Goal: Transaction & Acquisition: Purchase product/service

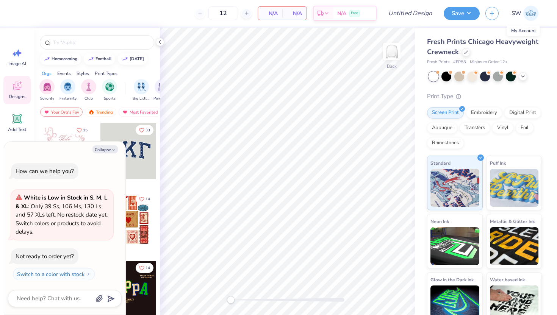
click at [531, 16] on img at bounding box center [530, 13] width 15 height 15
click at [114, 150] on polyline "button" at bounding box center [113, 149] width 2 height 1
type textarea "x"
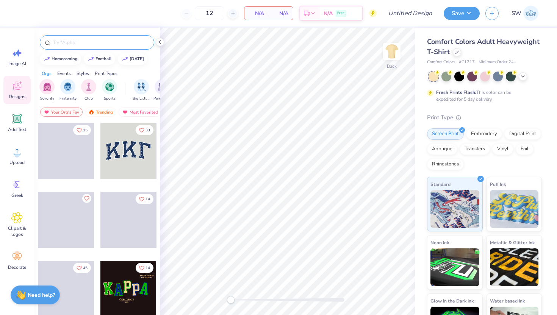
click at [82, 42] on input "text" at bounding box center [100, 43] width 97 height 8
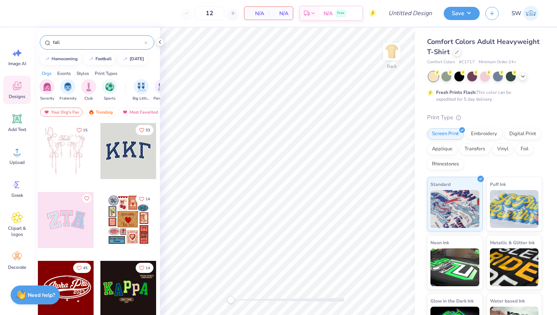
type input "fall"
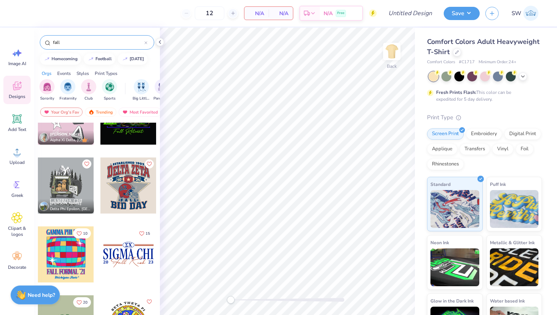
scroll to position [267, 0]
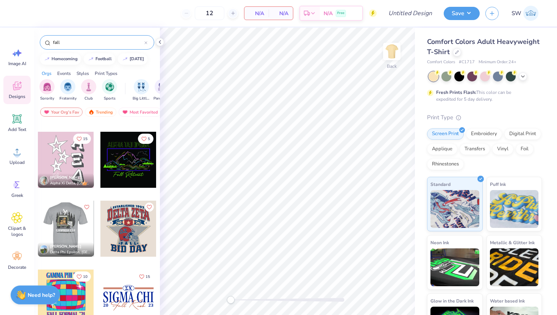
click at [60, 218] on div at bounding box center [66, 229] width 168 height 56
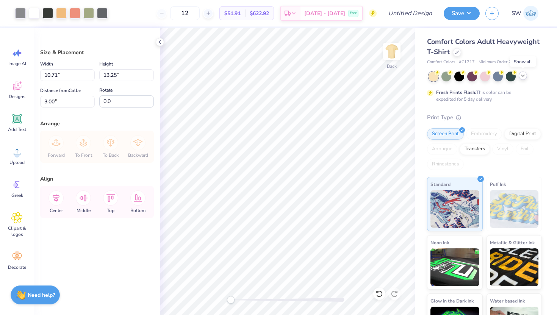
click at [521, 74] on icon at bounding box center [523, 76] width 6 height 6
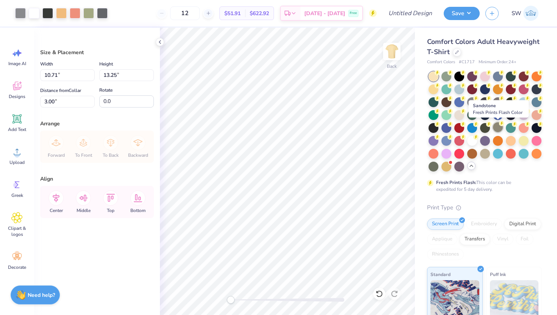
click at [498, 130] on div at bounding box center [498, 127] width 10 height 10
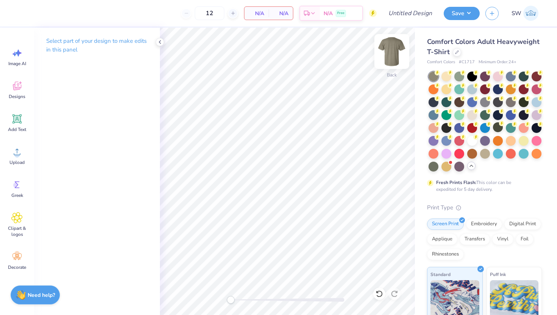
click at [395, 55] on img at bounding box center [392, 51] width 30 height 30
click at [17, 94] on span "Designs" at bounding box center [17, 97] width 17 height 6
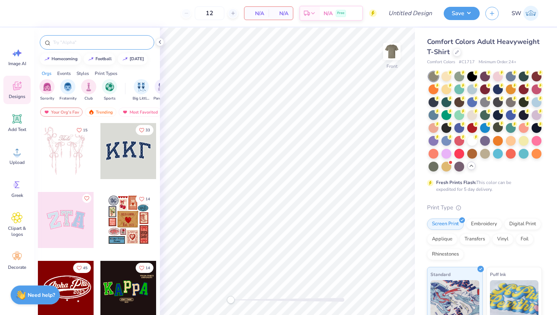
click at [95, 41] on input "text" at bounding box center [100, 43] width 97 height 8
type input "fall"
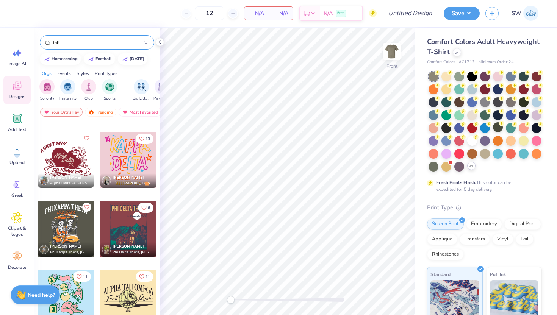
scroll to position [1066, 0]
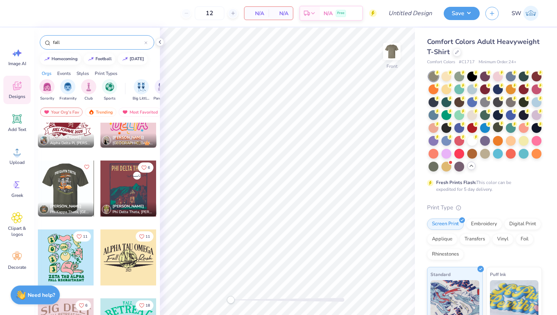
click at [80, 185] on div at bounding box center [66, 189] width 168 height 56
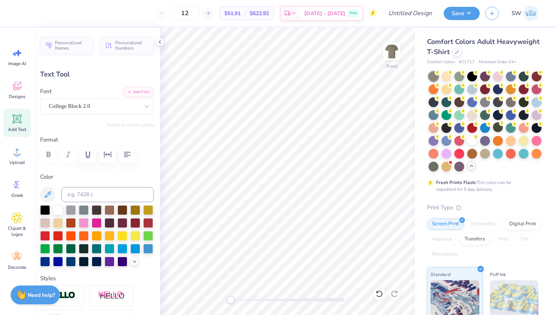
scroll to position [0, 2]
type textarea "PHI Beta Lambda"
click at [387, 48] on img at bounding box center [392, 51] width 30 height 30
click at [389, 50] on img at bounding box center [392, 51] width 30 height 30
click at [211, 13] on icon at bounding box center [208, 13] width 5 height 5
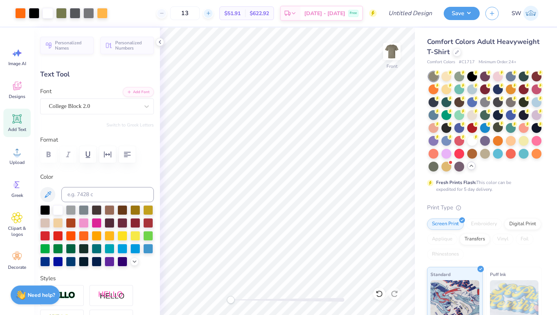
click at [211, 13] on icon at bounding box center [208, 13] width 5 height 5
click at [200, 13] on input "17" at bounding box center [185, 13] width 30 height 14
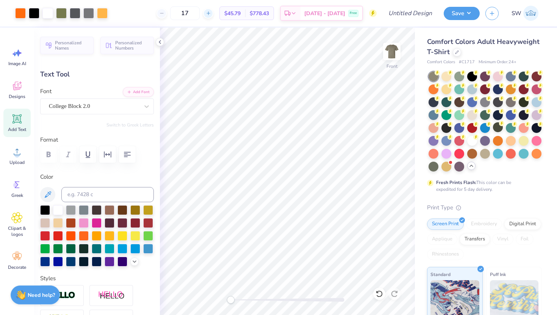
click at [211, 14] on icon at bounding box center [208, 13] width 5 height 5
type input "18"
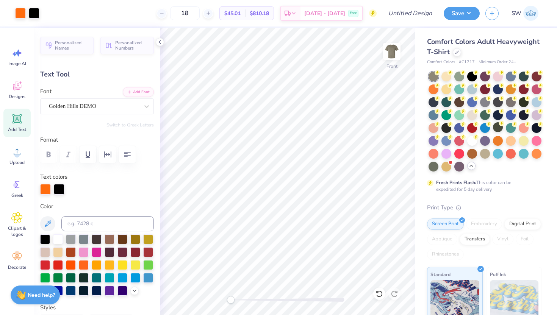
type input "5.69"
type input "1.61"
type input "8.17"
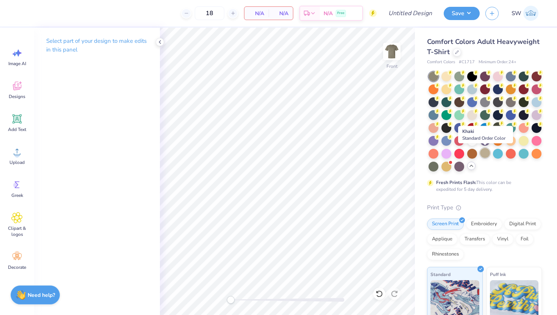
click at [486, 151] on div at bounding box center [485, 153] width 10 height 10
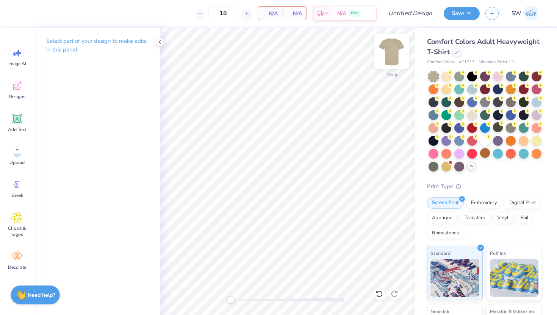
click at [388, 52] on img at bounding box center [392, 51] width 30 height 30
click at [388, 52] on img at bounding box center [391, 51] width 15 height 15
click at [16, 215] on icon at bounding box center [16, 217] width 11 height 11
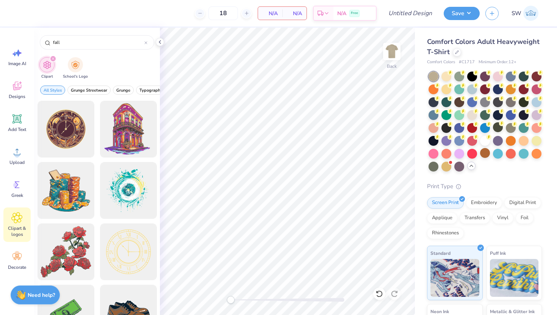
type input "fall"
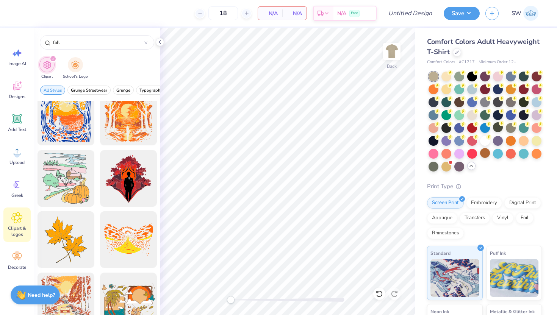
scroll to position [383, 0]
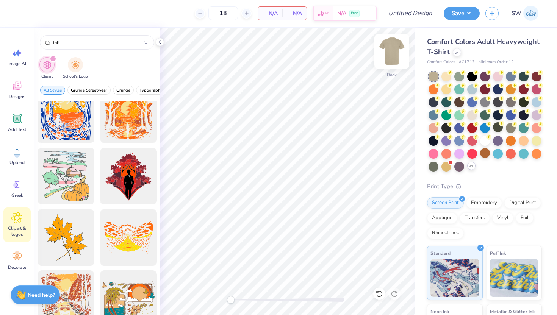
click at [395, 49] on img at bounding box center [392, 51] width 30 height 30
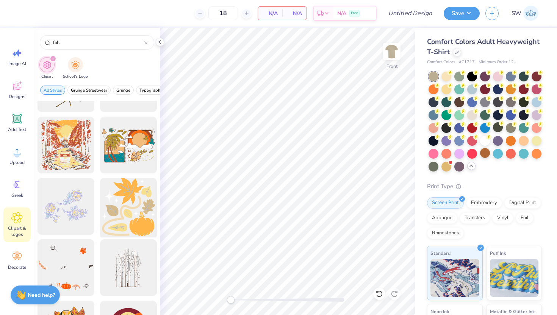
scroll to position [483, 0]
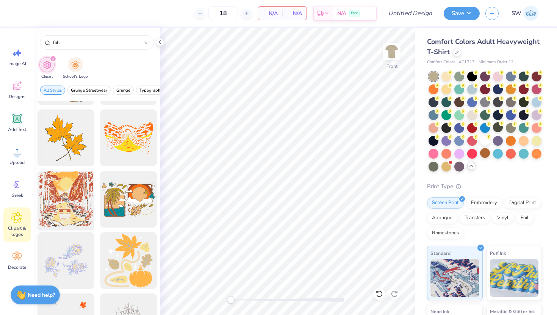
click at [65, 202] on div at bounding box center [65, 199] width 63 height 63
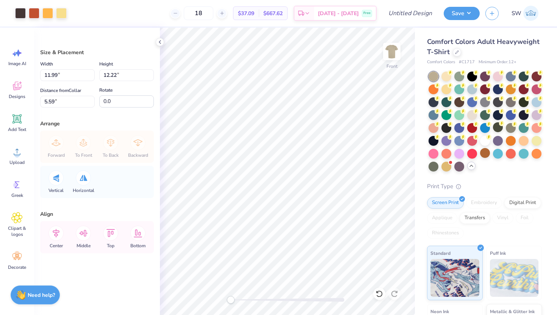
type input "11.99"
type input "12.22"
type input "5.59"
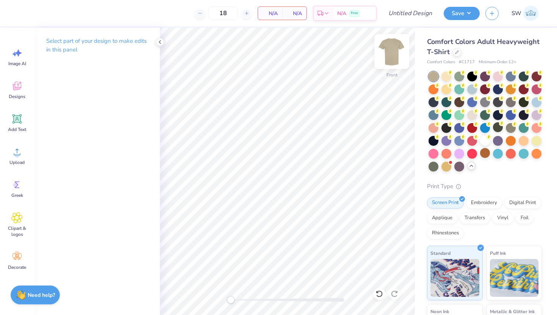
click at [394, 49] on img at bounding box center [392, 51] width 30 height 30
click at [22, 96] on span "Designs" at bounding box center [17, 97] width 17 height 6
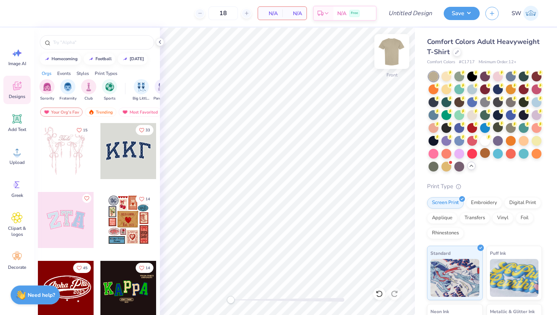
click at [389, 52] on img at bounding box center [392, 51] width 30 height 30
click at [159, 40] on icon at bounding box center [160, 42] width 6 height 6
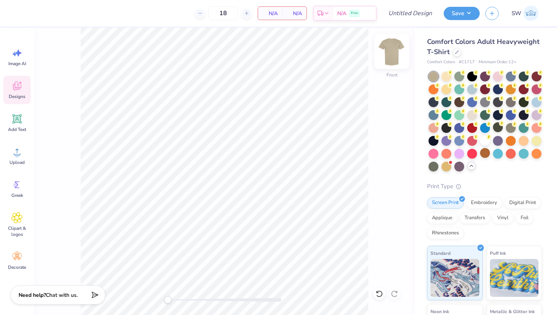
click at [394, 49] on img at bounding box center [392, 51] width 30 height 30
click at [396, 47] on img at bounding box center [392, 51] width 30 height 30
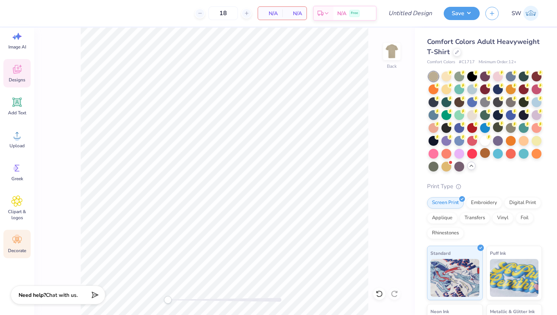
click at [17, 244] on icon at bounding box center [16, 240] width 11 height 11
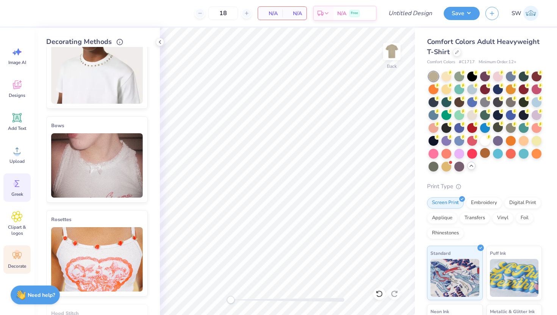
scroll to position [0, 0]
click at [20, 89] on icon at bounding box center [16, 85] width 11 height 11
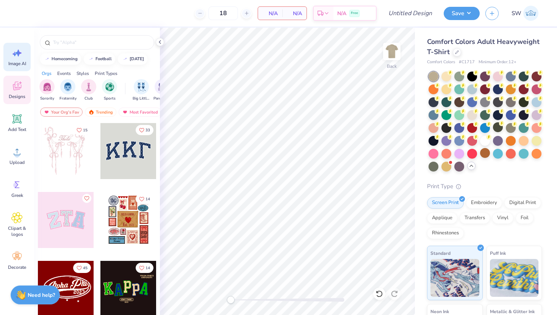
click at [20, 63] on span "Image AI" at bounding box center [17, 64] width 18 height 6
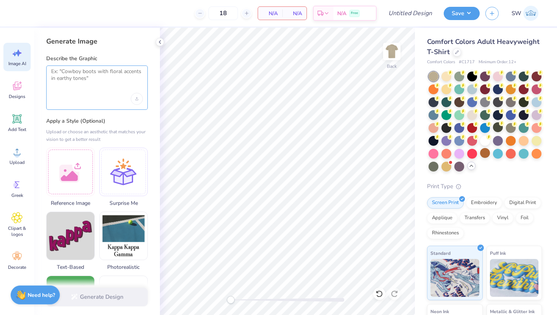
click at [81, 80] on textarea at bounding box center [97, 77] width 92 height 19
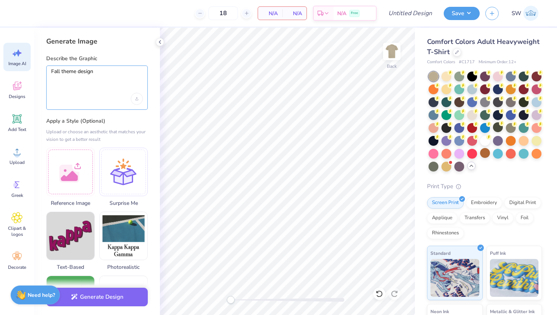
click at [78, 74] on textarea "Fall theme design" at bounding box center [97, 77] width 92 height 19
click at [117, 73] on textarea "Fall theme unisex design" at bounding box center [97, 77] width 92 height 19
type textarea "Fall theme unisex design with the words "phi beta lambda""
click at [136, 119] on label "Apply a Style (Optional)" at bounding box center [97, 122] width 102 height 8
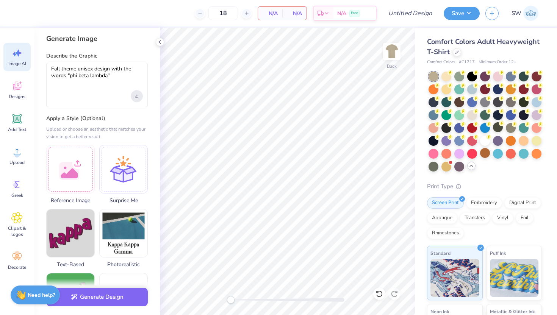
click at [136, 97] on icon "Upload image" at bounding box center [136, 96] width 3 height 3
click at [101, 78] on textarea "Fall theme unisex design with the words "phi beta lambda"" at bounding box center [97, 75] width 92 height 19
click at [94, 110] on div "Generate Image Describe the Graphic Fall theme unisex design with the words "ph…" at bounding box center [97, 172] width 126 height 288
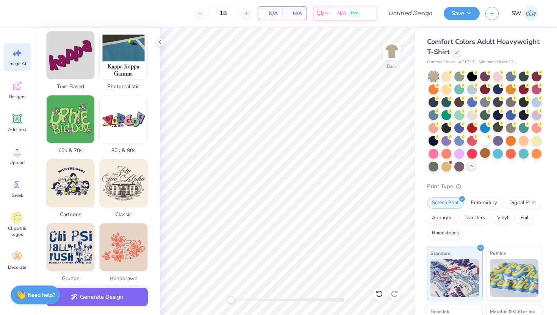
scroll to position [145, 0]
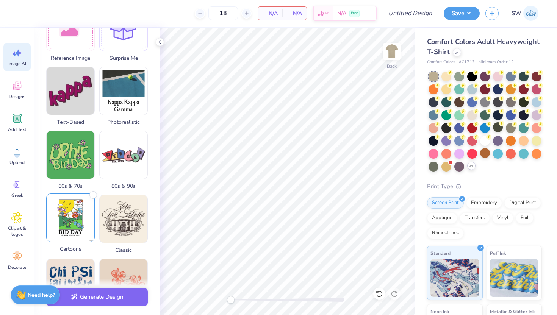
click at [72, 220] on img at bounding box center [71, 218] width 48 height 48
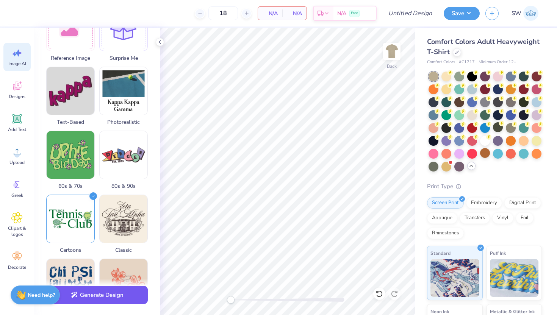
click at [85, 298] on button "Generate Design" at bounding box center [97, 295] width 102 height 19
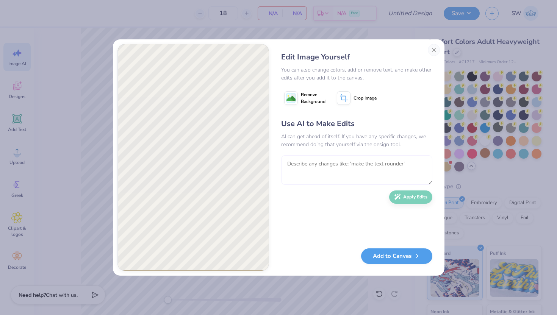
click at [300, 164] on textarea at bounding box center [356, 170] width 151 height 30
type textarea "r"
type textarea "make "phi beta lambda" smaller and add "fall fest 2025""
click at [426, 199] on button "Apply Edits" at bounding box center [410, 195] width 43 height 13
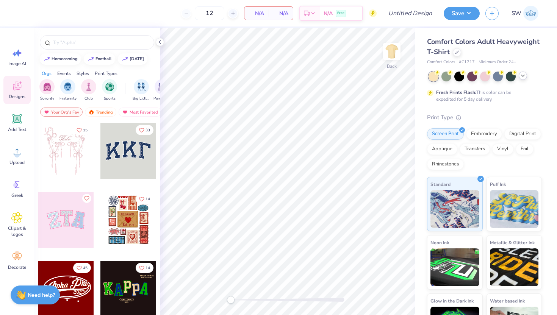
click at [524, 76] on icon at bounding box center [523, 76] width 6 height 6
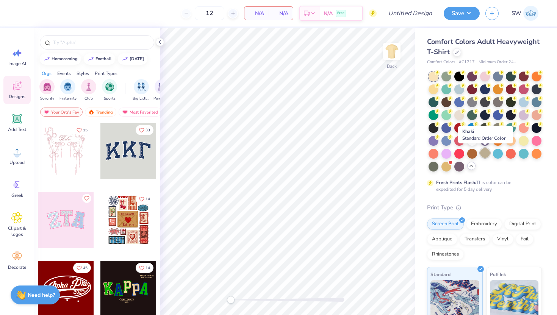
click at [486, 151] on div at bounding box center [485, 153] width 10 height 10
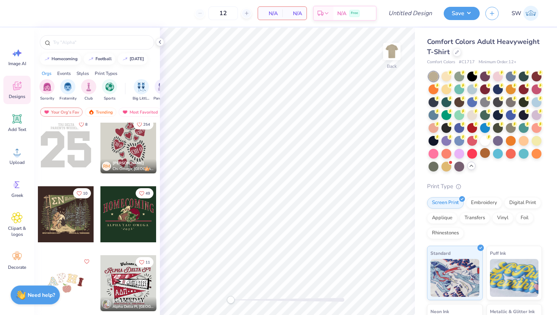
scroll to position [2145, 0]
click at [392, 52] on img at bounding box center [392, 51] width 30 height 30
click at [69, 205] on div at bounding box center [66, 214] width 56 height 56
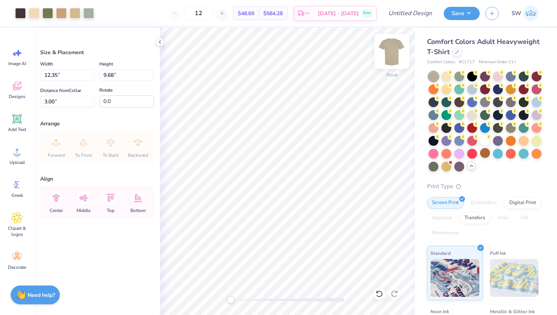
click at [390, 58] on img at bounding box center [392, 51] width 30 height 30
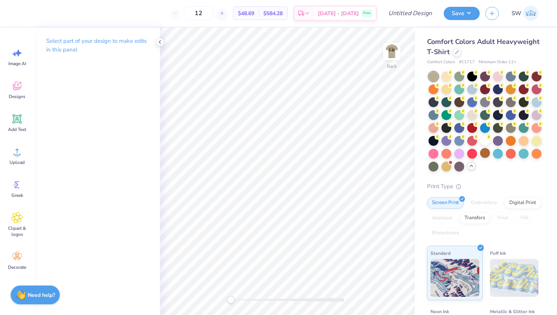
click at [390, 52] on img at bounding box center [391, 51] width 15 height 15
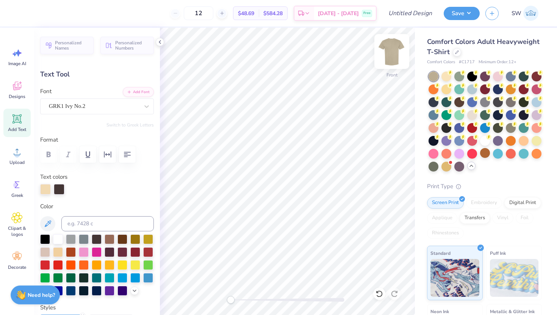
type textarea "S"
type textarea "p"
type textarea "FBL"
type input "0.0"
type input "5.18"
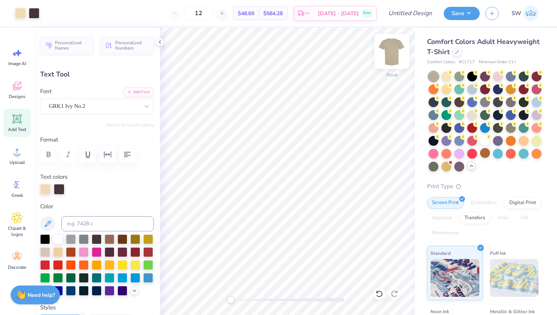
type input "2.28"
type input "5.36"
type input "-8.4"
type input "3.77"
type input "1.65"
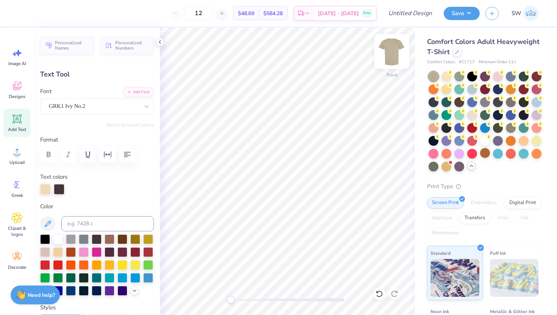
type input "6.01"
type input "3.32"
type input "1.46"
type input "5.73"
type input "2.89"
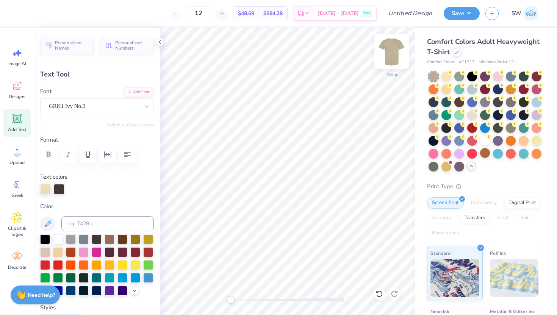
type input "1.43"
type input "5.23"
type input "-14.2"
type textarea "R"
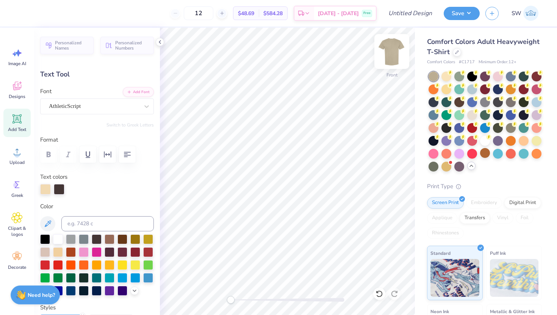
type textarea "fall fest"
type input "0.0"
click at [392, 44] on img at bounding box center [392, 51] width 30 height 30
type input "0.0"
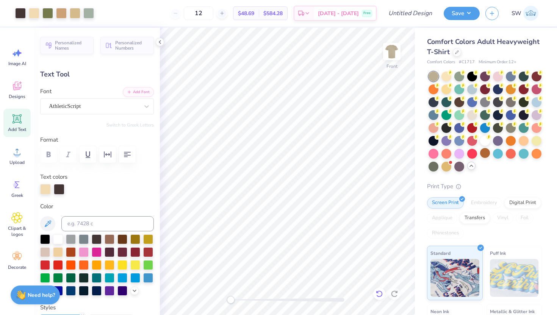
click at [379, 292] on icon at bounding box center [380, 294] width 8 height 8
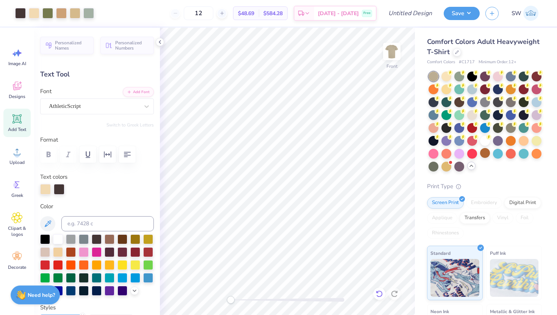
click at [379, 292] on icon at bounding box center [380, 294] width 8 height 8
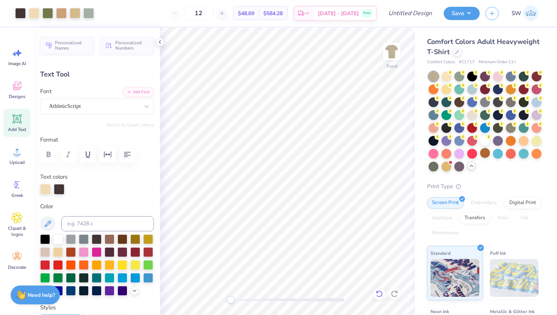
click at [379, 292] on icon at bounding box center [380, 294] width 8 height 8
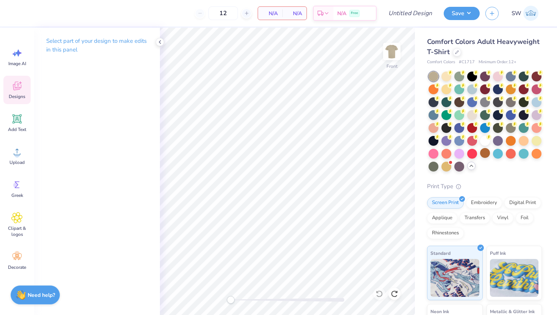
click at [19, 88] on icon at bounding box center [16, 85] width 11 height 11
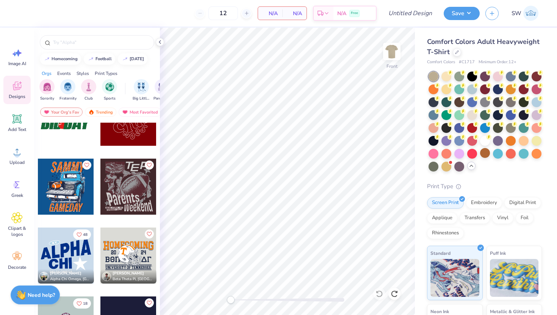
scroll to position [3276, 0]
click at [20, 87] on icon at bounding box center [16, 85] width 11 height 11
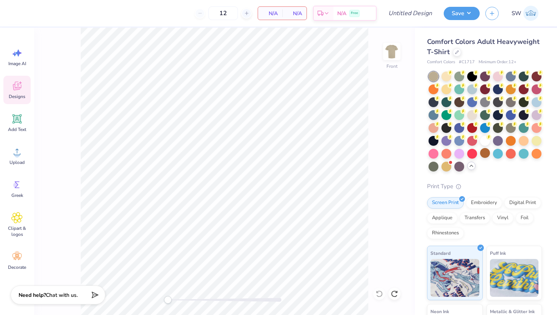
click at [21, 83] on icon at bounding box center [16, 85] width 11 height 11
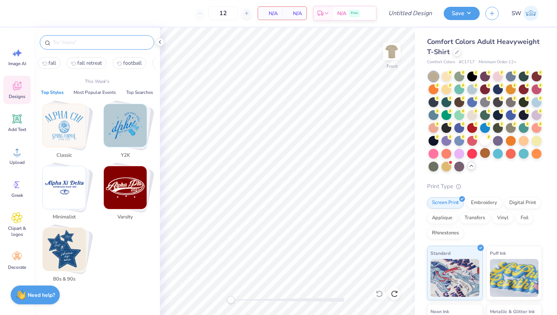
click at [65, 44] on input "text" at bounding box center [100, 43] width 97 height 8
click at [54, 62] on span "fall" at bounding box center [53, 63] width 8 height 7
type input "fall"
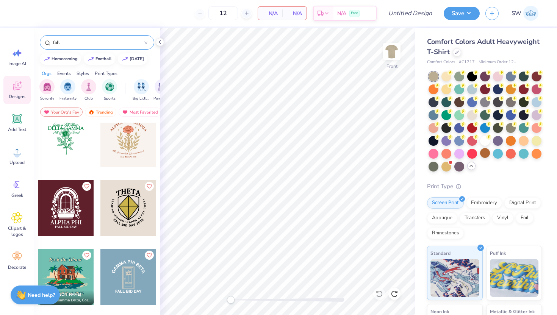
scroll to position [1896, 0]
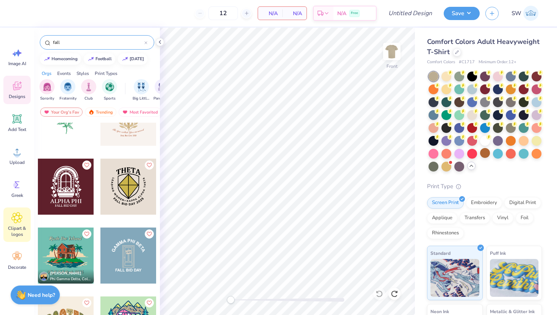
click at [18, 220] on icon at bounding box center [16, 217] width 11 height 11
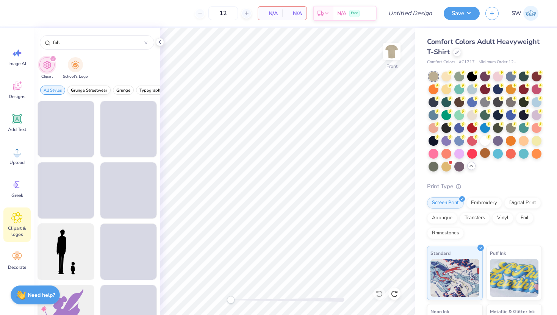
type input "fall"
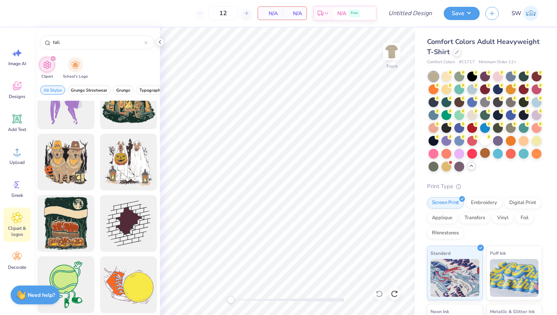
scroll to position [2546, 0]
click at [130, 155] on div at bounding box center [128, 162] width 63 height 63
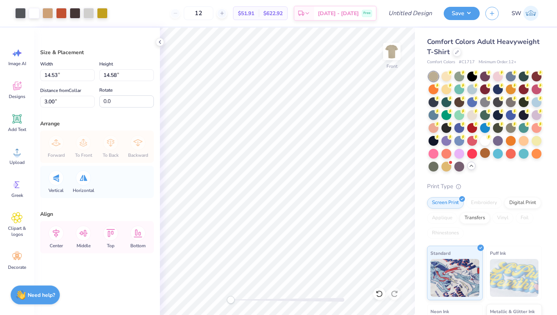
type input "12.41"
type input "12.46"
type input "6.91"
click at [387, 60] on img at bounding box center [392, 51] width 30 height 30
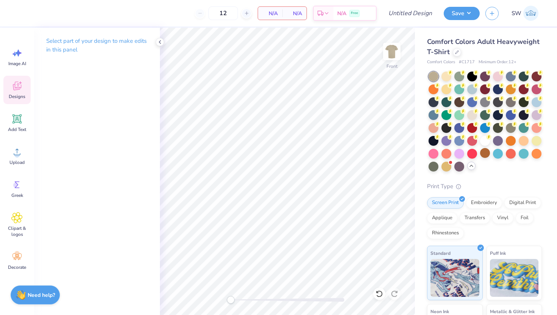
click at [23, 89] on div "Designs" at bounding box center [16, 90] width 27 height 28
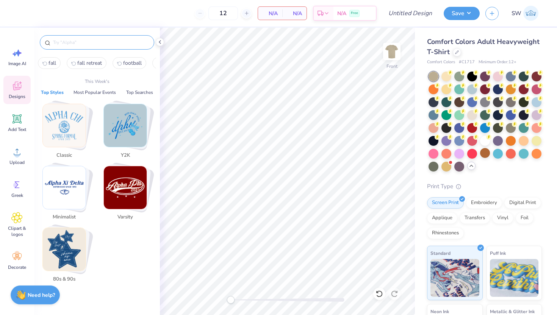
click at [73, 43] on input "text" at bounding box center [100, 43] width 97 height 8
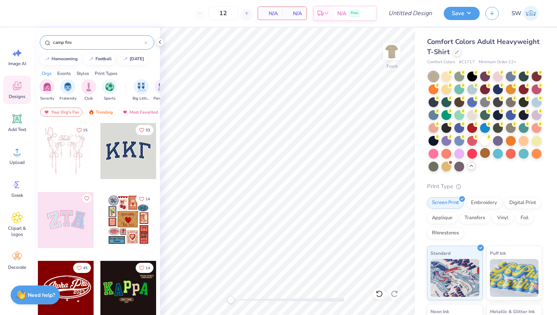
type input "camp fire"
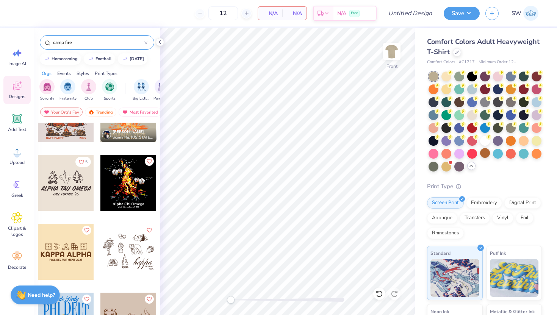
scroll to position [177, 0]
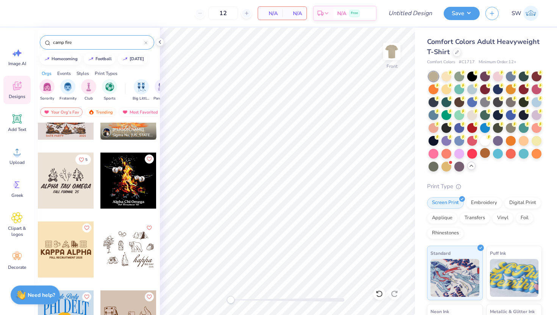
click at [107, 185] on div "Taylor Miracle Chi Omega, The Ohio State University 10 Jake Carsley Sigma Nu, W…" at bounding box center [97, 233] width 126 height 221
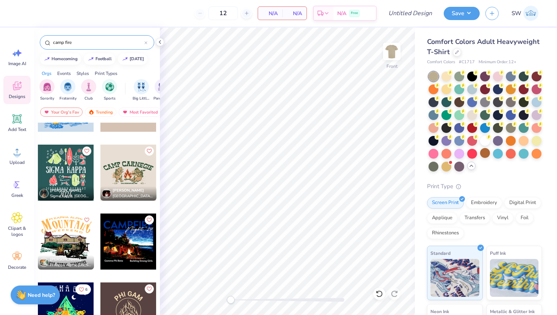
scroll to position [400, 0]
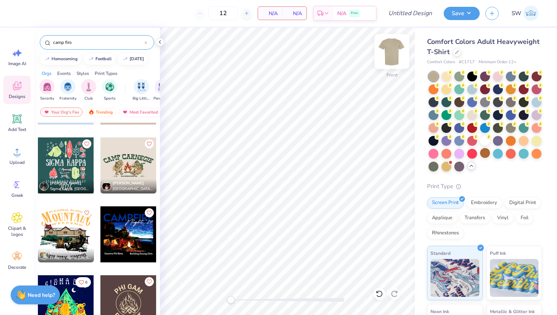
click at [392, 55] on img at bounding box center [392, 51] width 30 height 30
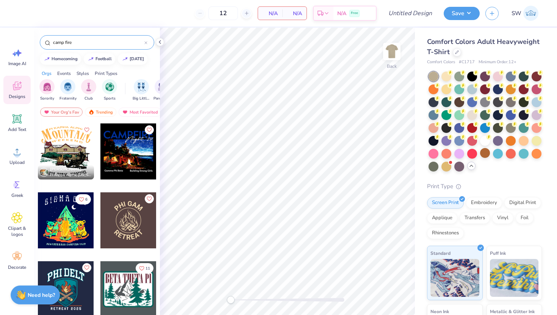
scroll to position [417, 0]
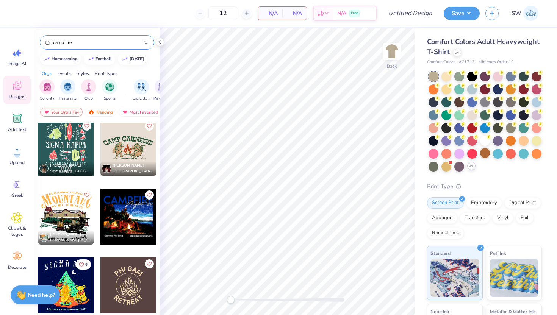
click at [139, 152] on div at bounding box center [128, 148] width 56 height 56
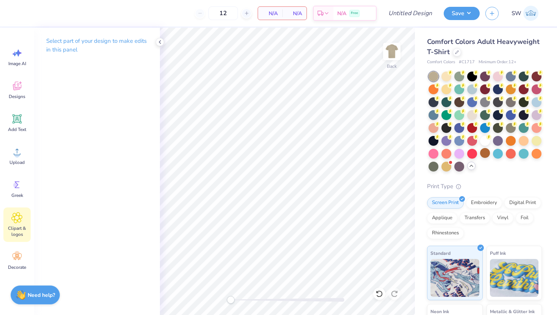
click at [20, 219] on icon at bounding box center [17, 218] width 11 height 11
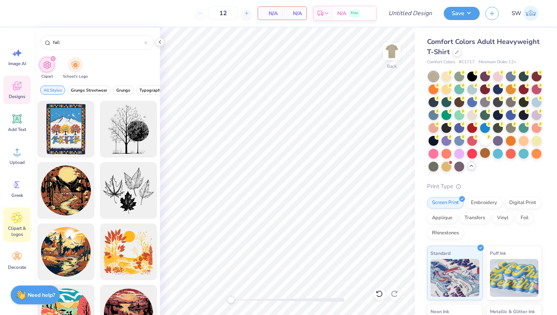
click at [19, 85] on icon at bounding box center [16, 85] width 11 height 11
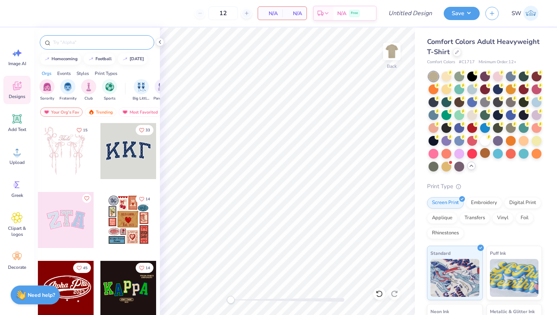
click at [103, 41] on input "text" at bounding box center [100, 43] width 97 height 8
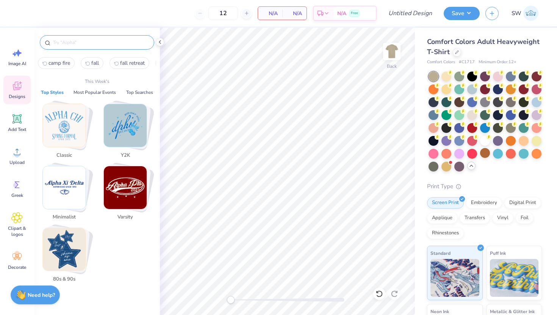
click at [64, 66] on span "camp fire" at bounding box center [60, 63] width 22 height 7
type input "camp fire"
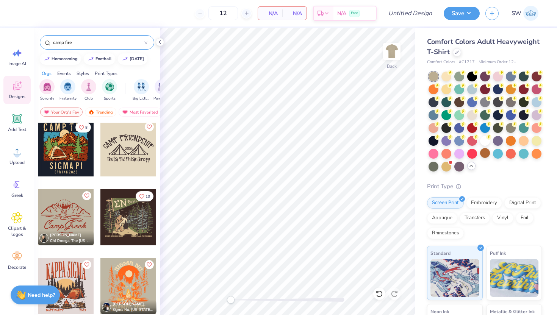
scroll to position [0, 0]
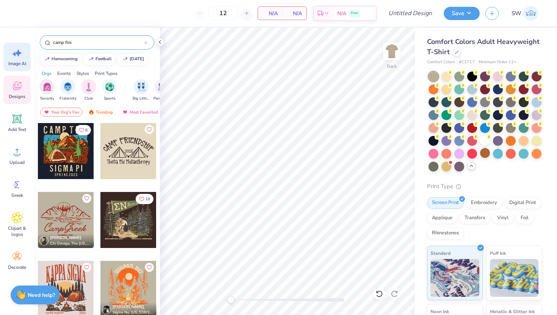
click at [13, 62] on span "Image AI" at bounding box center [17, 64] width 18 height 6
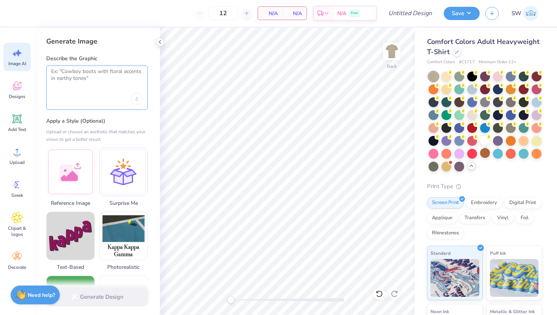
click at [94, 83] on textarea at bounding box center [97, 77] width 92 height 19
click at [395, 48] on img at bounding box center [392, 51] width 30 height 30
click at [123, 75] on textarea at bounding box center [97, 77] width 92 height 19
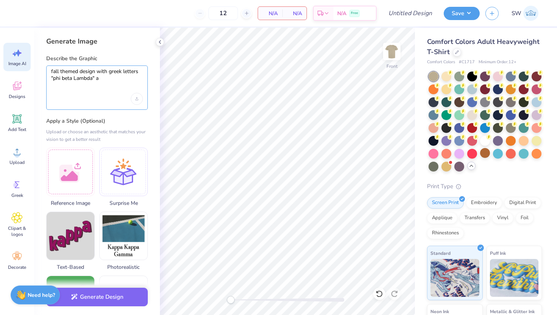
click at [77, 79] on textarea "fall themed design with greek letters "phi beta Lambda" a" at bounding box center [97, 77] width 92 height 19
click at [108, 78] on textarea "fall themed design with greek letters "phi beta lambda" a" at bounding box center [97, 77] width 92 height 19
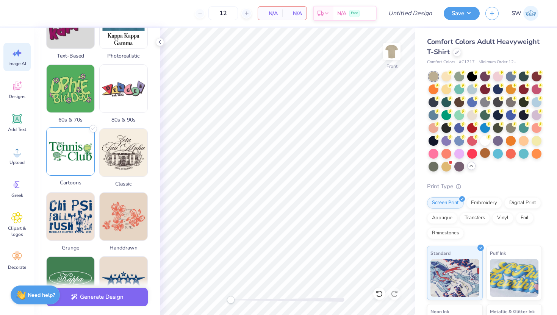
scroll to position [215, 0]
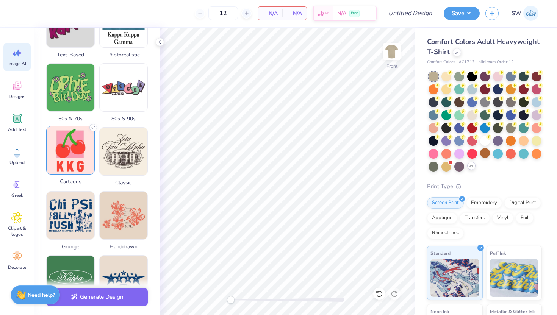
type textarea "fall themed design with greek letters "phi beta lambda" and the words "fall fes…"
click at [70, 146] on img at bounding box center [71, 151] width 48 height 48
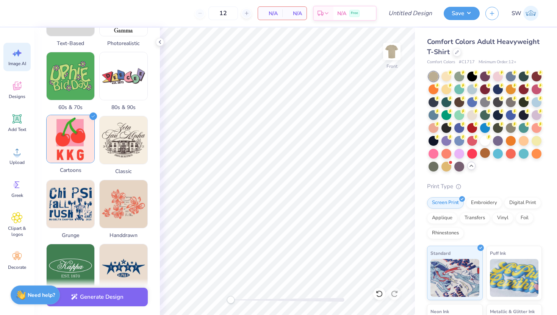
scroll to position [230, 0]
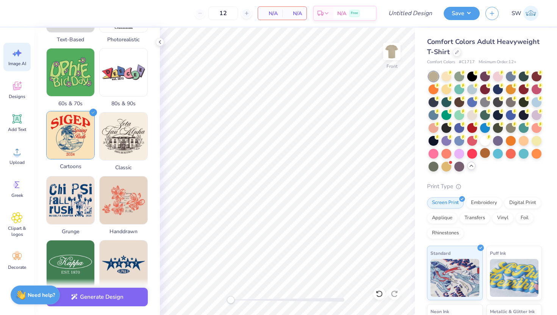
click at [71, 135] on img at bounding box center [71, 135] width 48 height 48
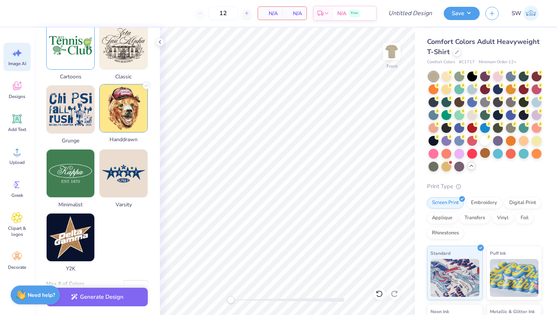
scroll to position [323, 0]
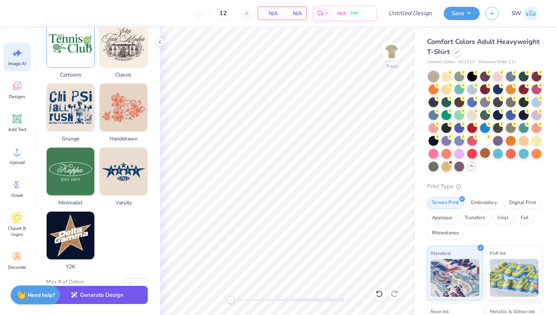
click at [114, 292] on button "Generate Design" at bounding box center [97, 295] width 102 height 19
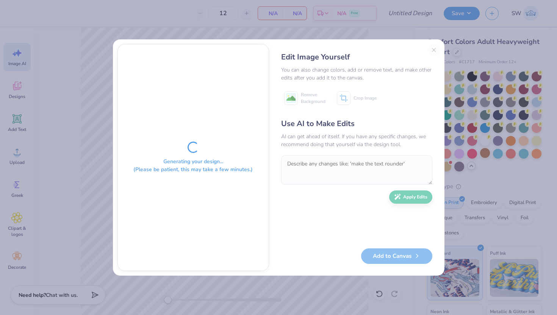
click at [114, 292] on div "Generating your design... (Please be patient, this may take a few minutes.) Edi…" at bounding box center [278, 157] width 557 height 315
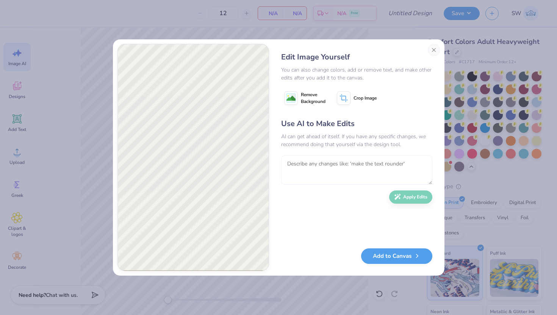
click at [288, 172] on textarea at bounding box center [356, 170] width 151 height 30
click at [374, 258] on button "Add to Canvas" at bounding box center [396, 255] width 71 height 16
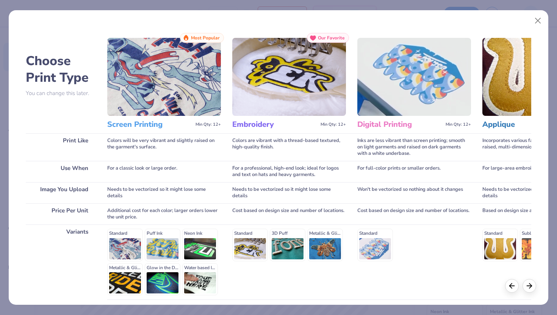
click at [166, 70] on img at bounding box center [164, 77] width 114 height 78
click at [174, 56] on img at bounding box center [164, 77] width 114 height 78
click at [87, 141] on div "Print Like" at bounding box center [61, 147] width 70 height 28
click at [131, 249] on div "Standard Puff Ink Neon Ink Metallic & Glitter Ink Glow in the Dark Ink Water ba…" at bounding box center [164, 262] width 114 height 67
click at [129, 239] on div "Standard Puff Ink Neon Ink Metallic & Glitter Ink Glow in the Dark Ink Water ba…" at bounding box center [164, 262] width 114 height 67
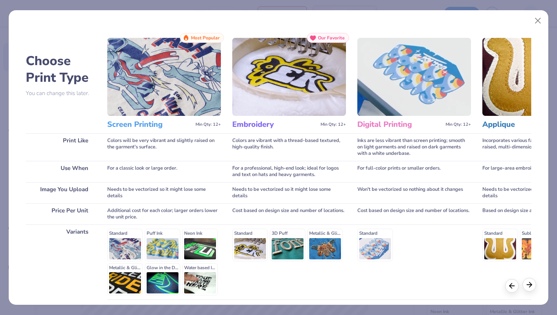
click at [532, 285] on polyline at bounding box center [531, 284] width 2 height 5
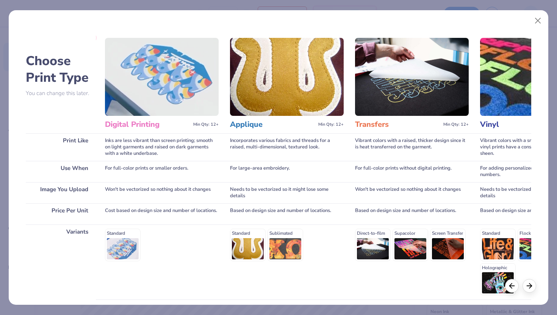
scroll to position [0, 253]
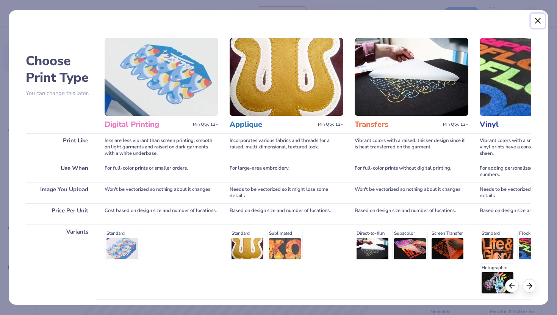
click at [537, 21] on button "Close" at bounding box center [538, 21] width 14 height 14
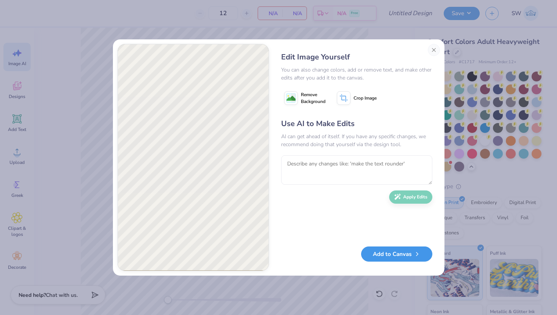
click at [406, 255] on button "Add to Canvas" at bounding box center [396, 255] width 71 height 16
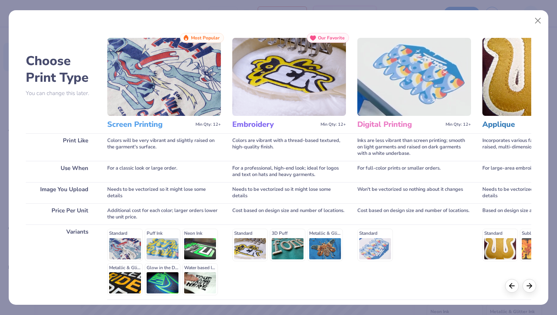
click at [182, 46] on img at bounding box center [164, 77] width 114 height 78
click at [193, 31] on div "Choose Print Type You can change this later. Print Like Use When Image You Uplo…" at bounding box center [279, 157] width 540 height 295
click at [195, 39] on span "Most Popular" at bounding box center [205, 37] width 29 height 5
click at [129, 122] on h3 "Screen Printing" at bounding box center [149, 125] width 85 height 10
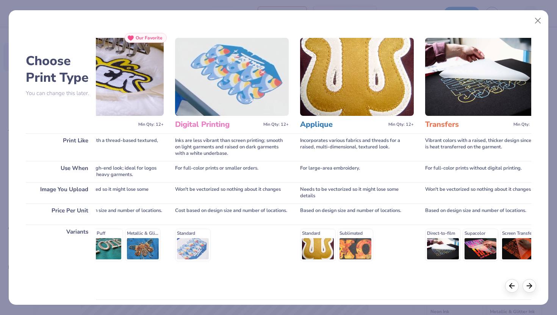
scroll to position [0, 0]
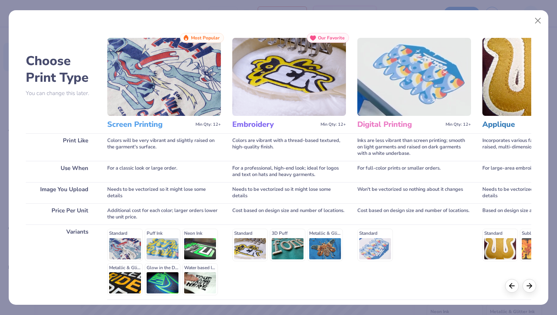
click at [130, 247] on div "Standard Puff Ink Neon Ink Metallic & Glitter Ink Glow in the Dark Ink Water ba…" at bounding box center [164, 262] width 114 height 67
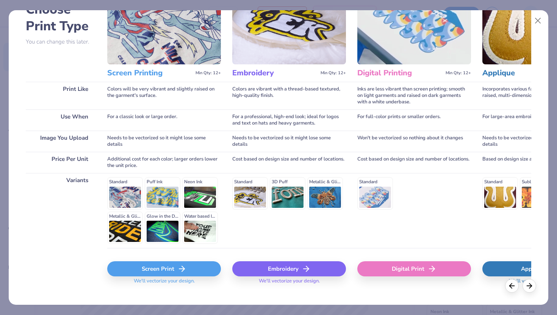
scroll to position [63, 0]
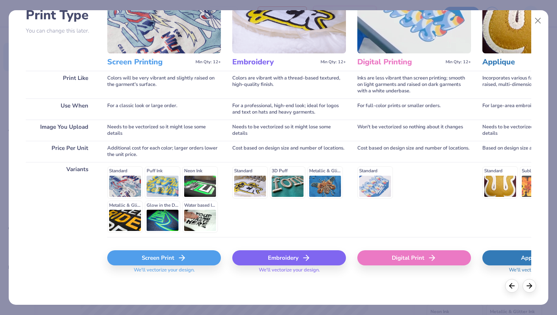
click at [148, 257] on div "Screen Print" at bounding box center [164, 258] width 114 height 15
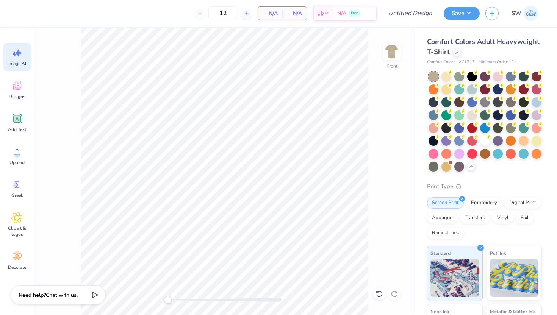
scroll to position [0, 0]
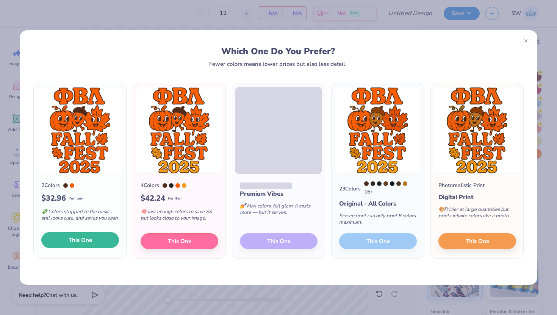
click at [104, 241] on button "This One" at bounding box center [80, 240] width 78 height 16
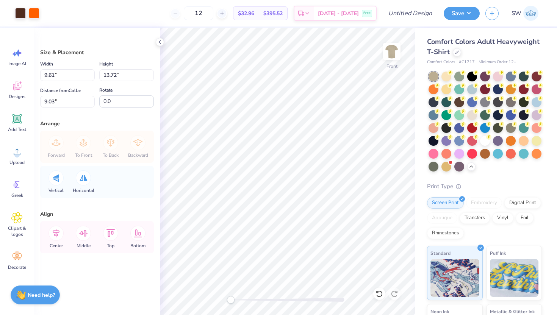
type input "9.61"
type input "13.72"
type input "9.03"
type input "5.21"
type input "2.72"
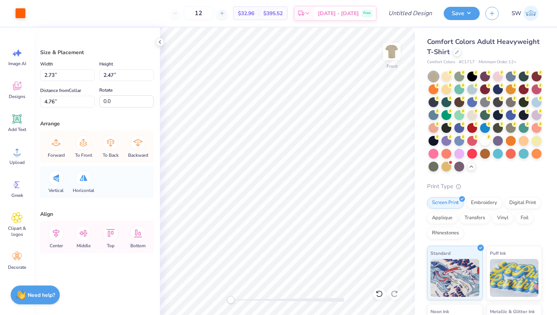
type input "4.63"
type input "2.73"
type input "2.47"
type input "3.52"
click at [396, 53] on img at bounding box center [392, 51] width 30 height 30
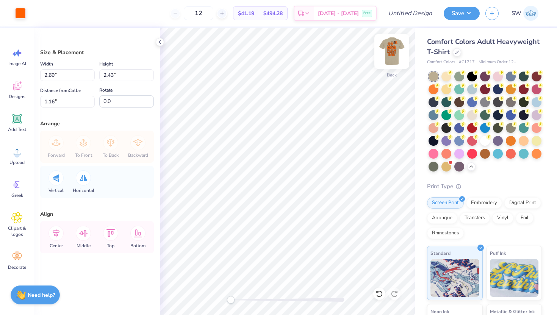
type input "1.71"
type input "1.54"
type input "3.32"
click at [392, 45] on img at bounding box center [392, 51] width 30 height 30
type input "2.73"
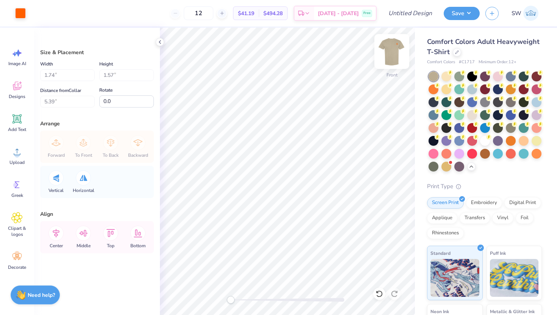
type input "2.47"
type input "3.52"
click at [386, 58] on img at bounding box center [392, 51] width 30 height 30
type input "1.40"
type input "1.49"
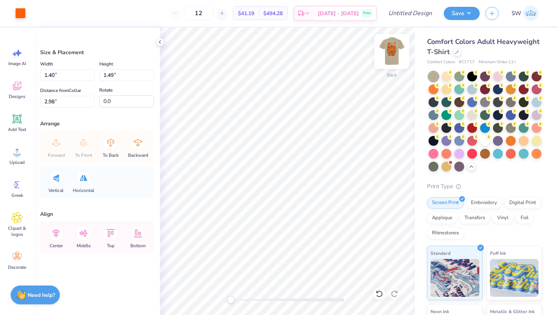
type input "2.98"
click at [396, 46] on img at bounding box center [392, 51] width 30 height 30
type input "0.53"
type input "1.10"
type input "5.44"
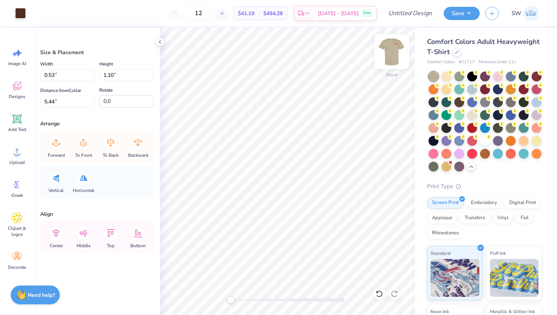
type input "2.89"
type input "2.46"
type input "4.77"
click at [394, 55] on img at bounding box center [392, 51] width 30 height 30
type input "2.13"
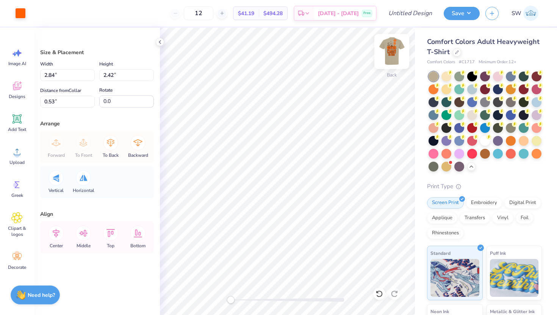
type input "1.81"
type input "3.14"
type input "1.34"
type input "1.14"
type input "3.67"
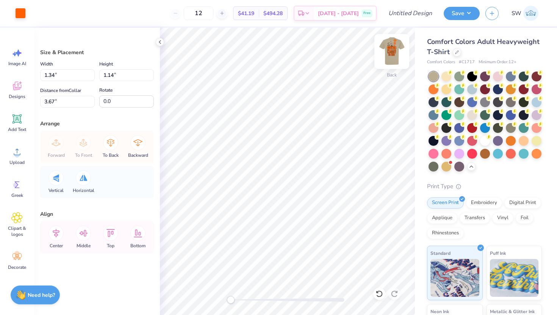
type input "1.71"
type input "1.54"
type input "3.00"
type input "1.40"
type input "1.49"
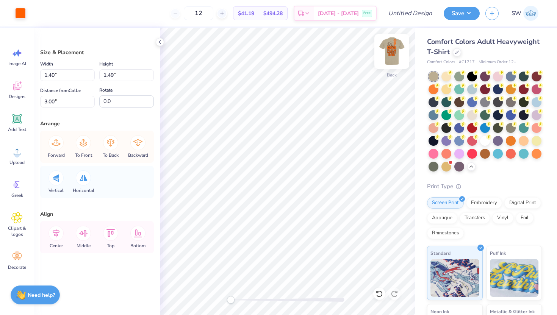
type input "1.34"
type input "1.14"
type input "3.67"
type input "1.65"
type input "1.40"
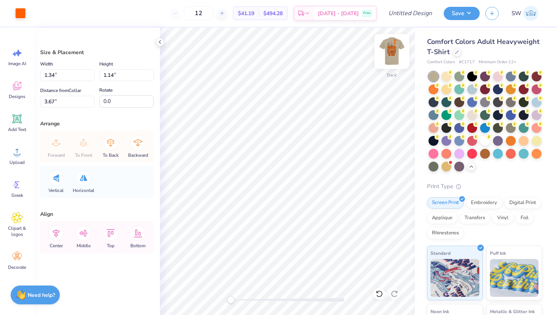
type input "3.66"
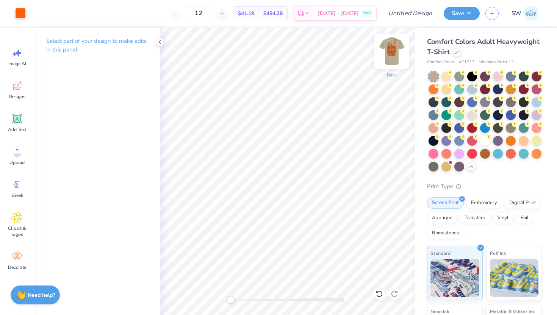
click at [389, 55] on img at bounding box center [392, 51] width 30 height 30
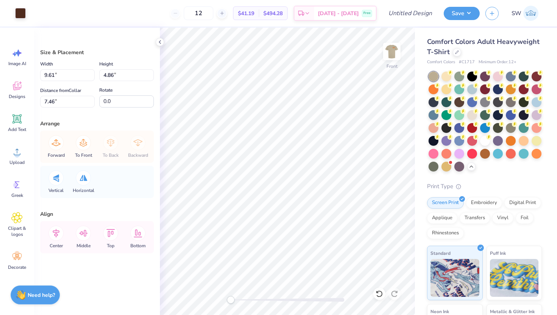
type input "4.04"
type input "4.62"
type input "7.58"
type input "3.56"
type input "3.16"
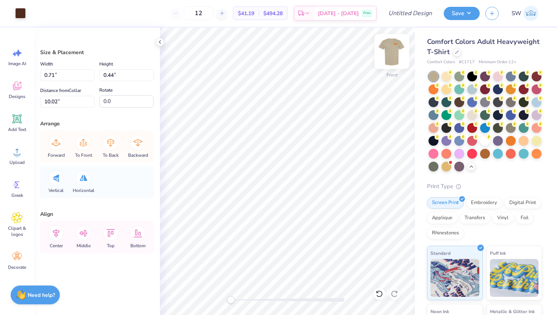
type input "8.41"
type input "7.07"
type input "2.19"
type input "13.99"
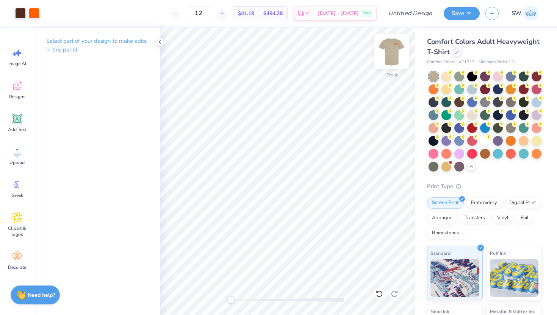
click at [389, 56] on img at bounding box center [392, 51] width 30 height 30
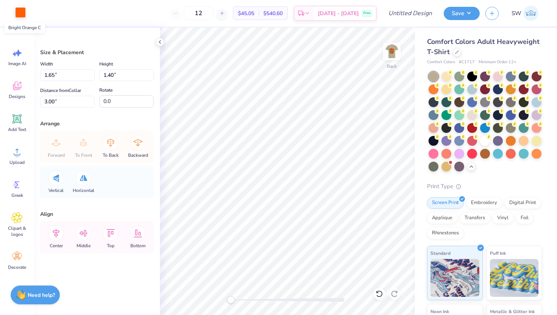
click at [22, 10] on div at bounding box center [20, 12] width 11 height 11
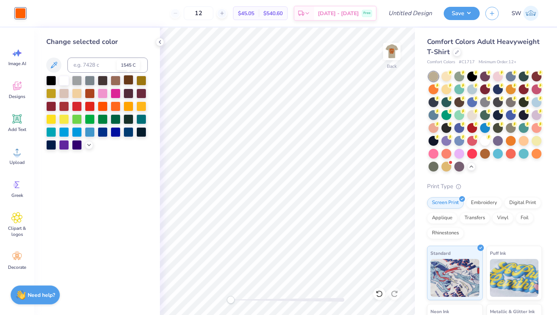
click at [128, 79] on div at bounding box center [129, 80] width 10 height 10
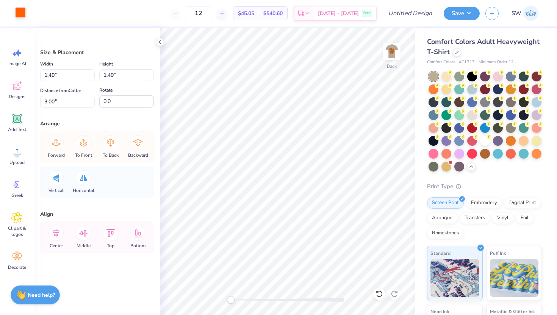
click at [22, 14] on div at bounding box center [20, 12] width 11 height 11
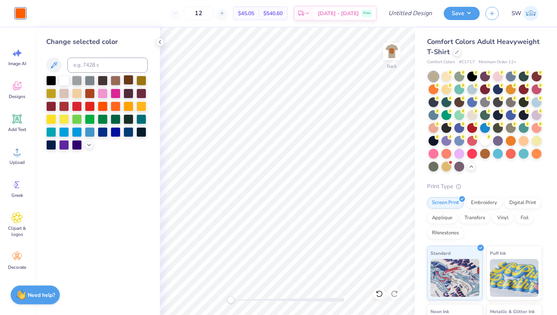
click at [129, 81] on div at bounding box center [129, 80] width 10 height 10
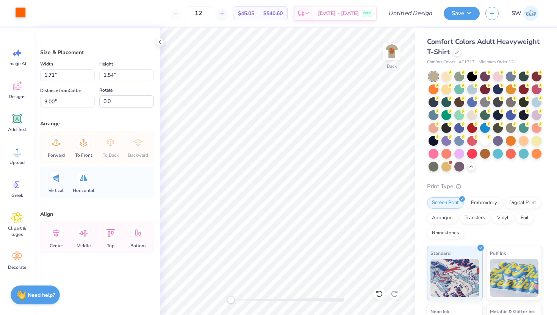
click at [20, 13] on div at bounding box center [20, 12] width 11 height 11
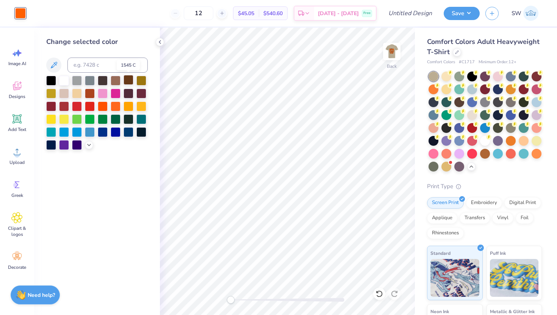
click at [131, 83] on div at bounding box center [129, 80] width 10 height 10
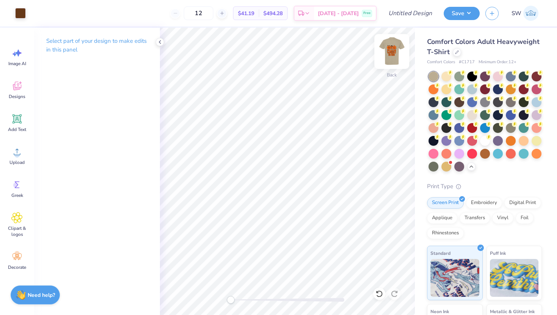
click at [390, 50] on img at bounding box center [392, 51] width 30 height 30
click at [389, 55] on img at bounding box center [392, 51] width 30 height 30
click at [389, 55] on img at bounding box center [391, 51] width 15 height 15
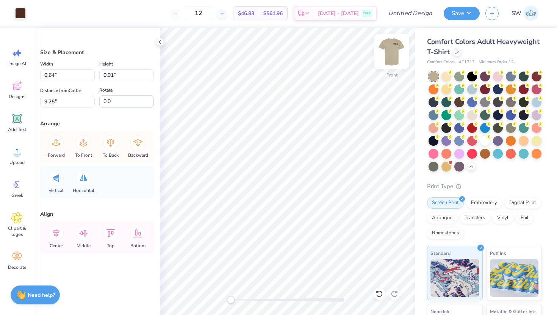
type input "3.56"
type input "3.16"
type input "8.41"
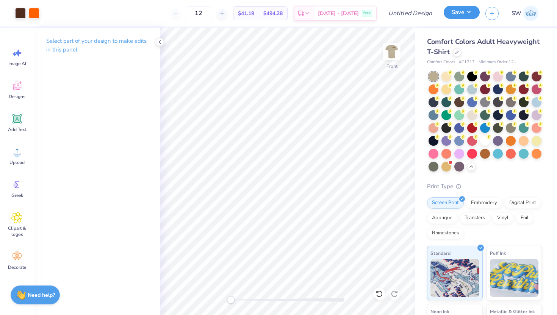
click at [460, 10] on button "Save" at bounding box center [462, 12] width 36 height 13
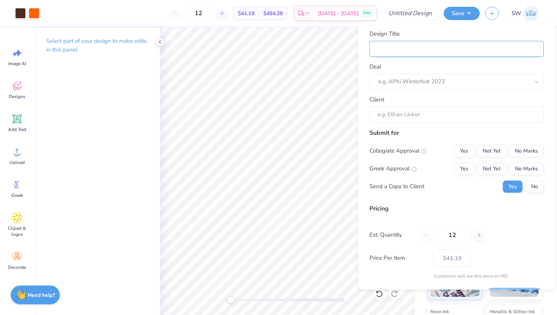
click at [425, 54] on input "Design Title" at bounding box center [457, 49] width 174 height 16
type input "f"
type input "fa"
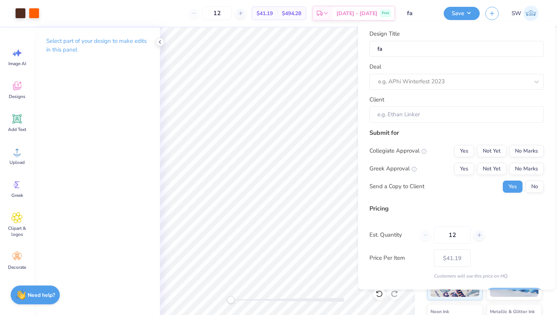
type input "fal"
type input "fall"
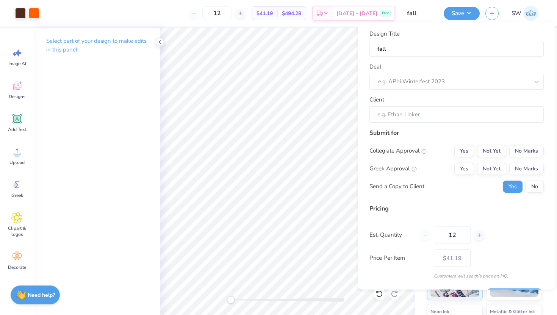
type input "fall"
type input "fall f"
type input "fall fe"
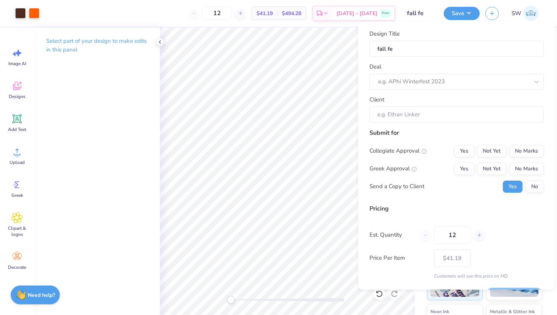
type input "fall fes"
type input "fall fest"
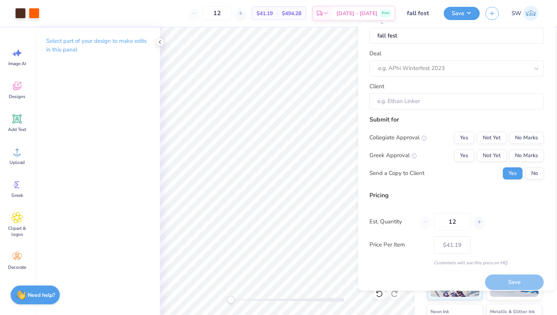
scroll to position [21, 0]
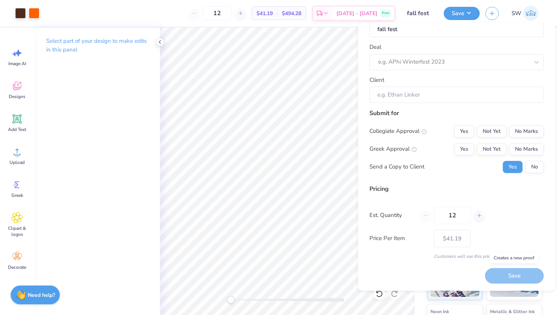
type input "fall fest"
click at [506, 272] on div "Save" at bounding box center [514, 276] width 59 height 16
click at [456, 13] on button "Save" at bounding box center [462, 12] width 36 height 13
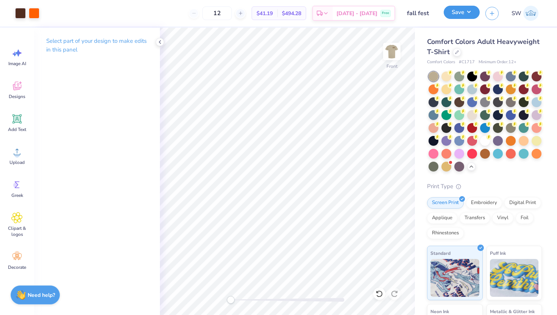
click at [456, 13] on button "Save" at bounding box center [462, 12] width 36 height 13
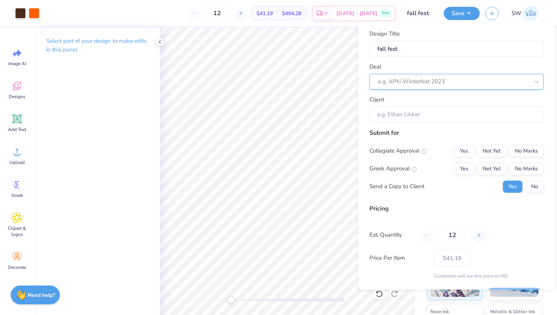
click at [424, 84] on div at bounding box center [453, 82] width 151 height 10
click at [422, 110] on input "Client" at bounding box center [457, 115] width 174 height 16
click at [423, 118] on input "Client" at bounding box center [457, 115] width 174 height 16
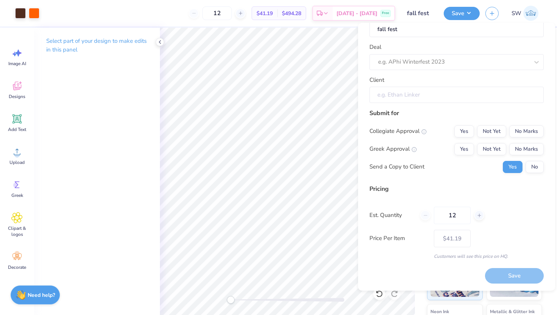
scroll to position [0, 0]
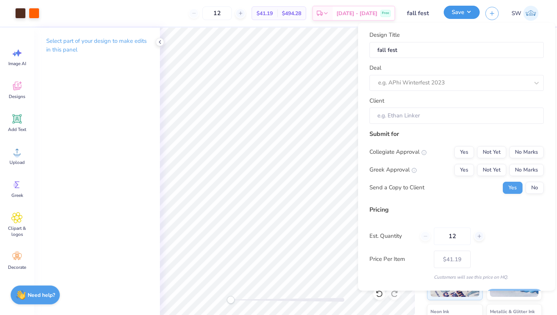
click at [460, 8] on button "Save" at bounding box center [462, 12] width 36 height 13
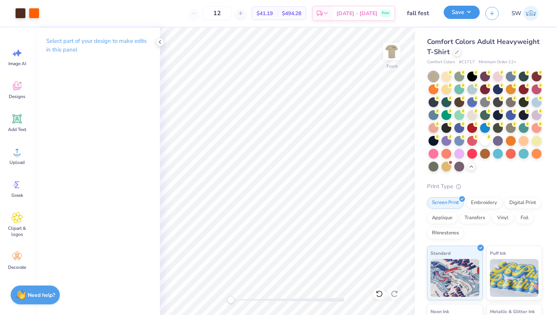
click at [460, 8] on button "Save" at bounding box center [462, 12] width 36 height 13
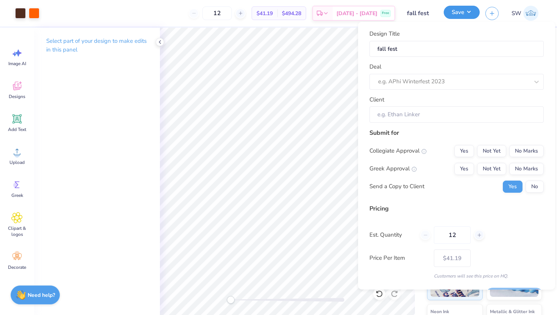
click at [460, 8] on button "Save" at bounding box center [462, 12] width 36 height 13
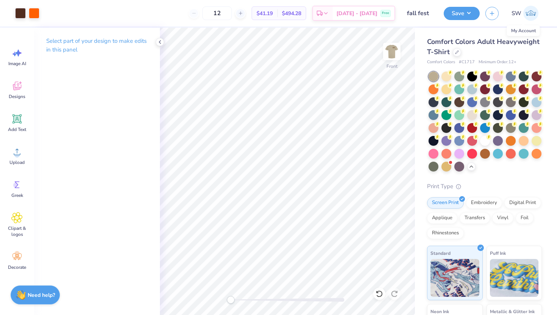
click at [526, 13] on img at bounding box center [530, 13] width 15 height 15
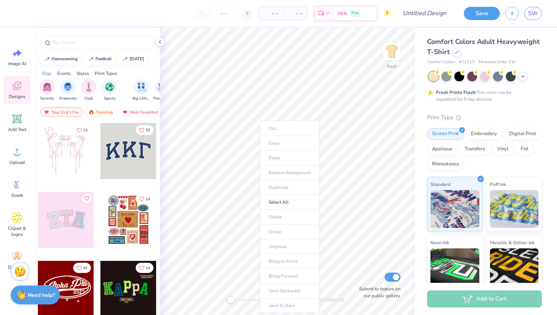
click at [280, 157] on ul "Cut Copy Paste Remove Background Duplicate Select All Delete Group Ungroup Brin…" at bounding box center [290, 217] width 60 height 193
click at [18, 156] on circle at bounding box center [16, 154] width 5 height 5
click at [525, 75] on icon at bounding box center [523, 76] width 6 height 6
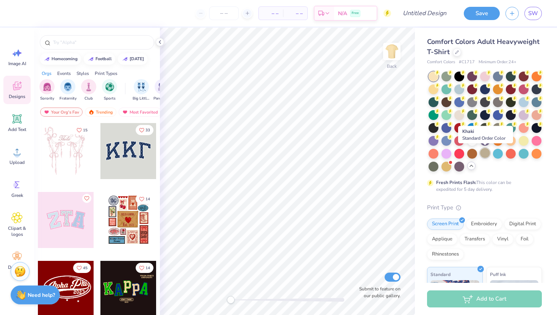
click at [486, 153] on div at bounding box center [485, 153] width 10 height 10
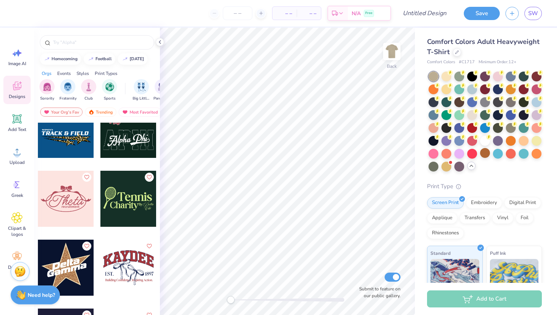
scroll to position [5610, 0]
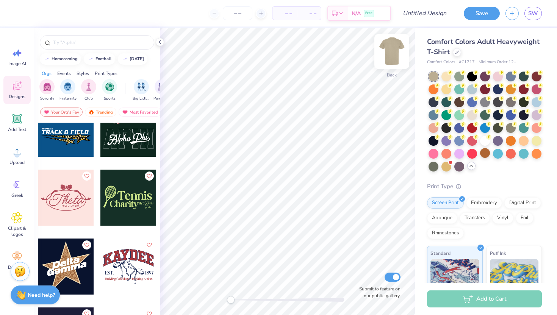
click at [396, 50] on img at bounding box center [392, 51] width 30 height 30
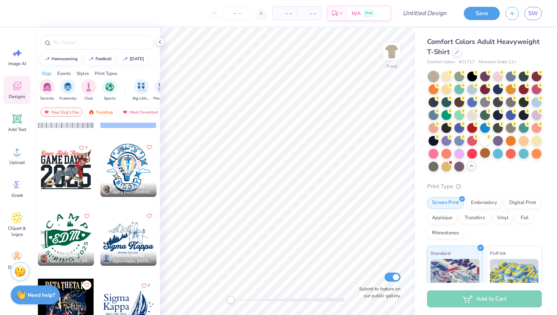
scroll to position [7301, 0]
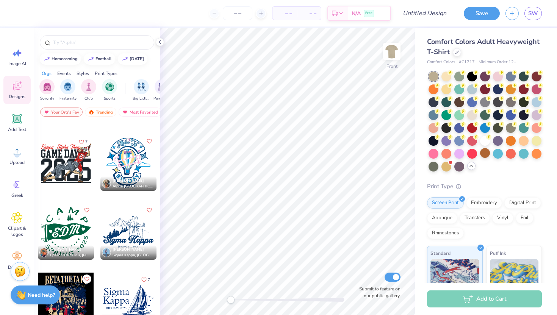
click at [94, 204] on div "[PERSON_NAME] Epsilon Delta Mu, [PERSON_NAME][GEOGRAPHIC_DATA]" at bounding box center [66, 232] width 57 height 57
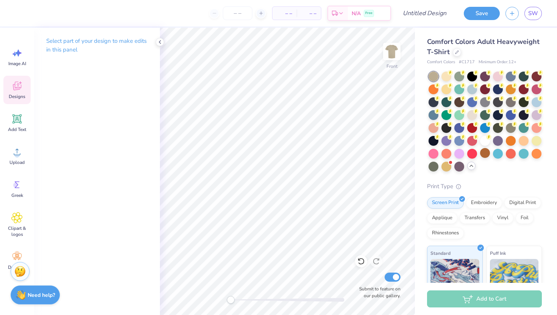
click at [17, 82] on icon at bounding box center [16, 85] width 11 height 11
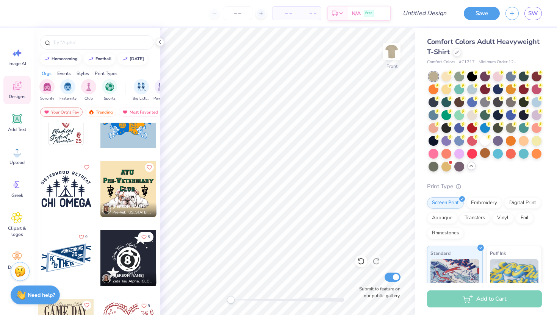
scroll to position [5949, 0]
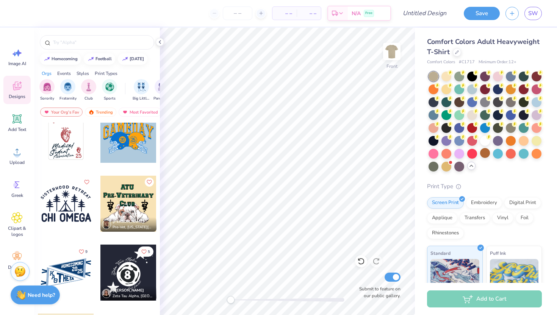
click at [72, 202] on div at bounding box center [66, 204] width 56 height 56
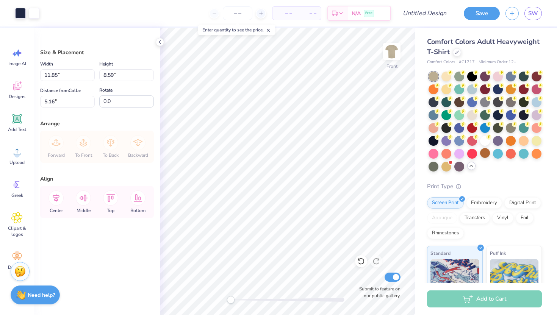
type input "11.85"
type input "8.59"
type input "5.16"
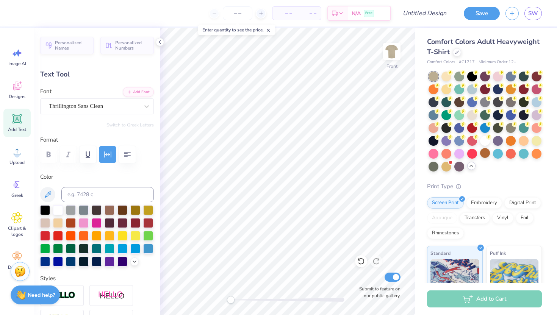
scroll to position [0, 0]
type textarea "S"
type textarea "Fall fest 2025"
type input "11.66"
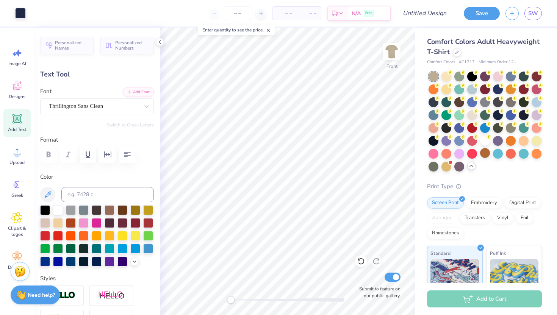
type input "2.10"
type input "11.14"
type textarea "C"
type textarea "Phi beta lambda"
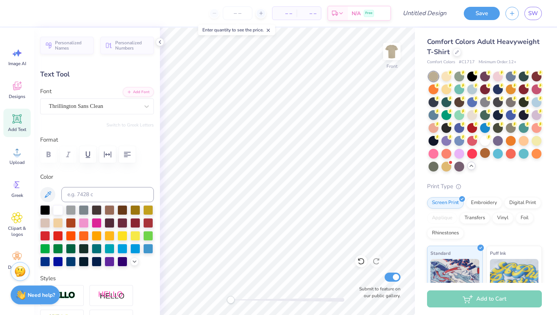
scroll to position [0, 2]
type input "14.53"
type input "1.54"
type input "11.42"
type input "11.21"
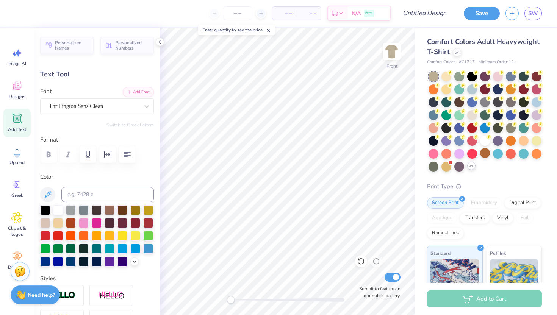
type input "1.18"
type input "11.78"
click at [390, 55] on img at bounding box center [392, 51] width 30 height 30
click at [393, 47] on img at bounding box center [392, 51] width 30 height 30
click at [394, 51] on img at bounding box center [392, 51] width 30 height 30
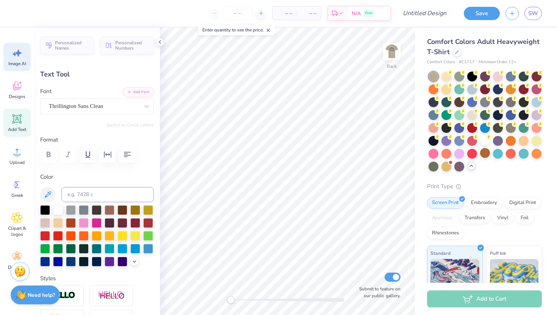
click at [20, 65] on span "Image AI" at bounding box center [17, 64] width 18 height 6
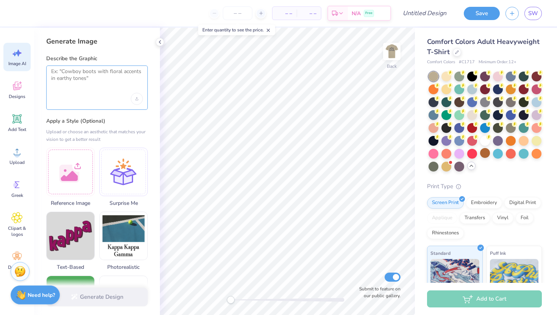
click at [91, 78] on textarea at bounding box center [97, 77] width 92 height 19
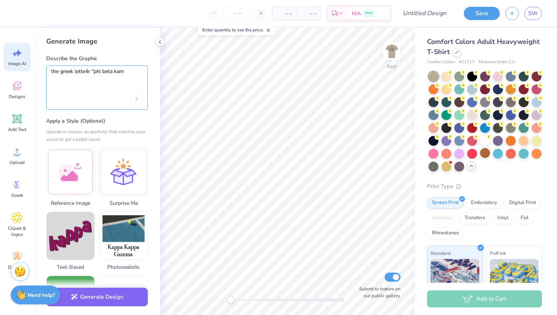
click at [89, 72] on textarea "the greek lette4r "phi beta kam" at bounding box center [97, 77] width 92 height 19
click at [88, 74] on textarea "the greek letter "phi beta kam" at bounding box center [97, 77] width 92 height 19
click at [135, 73] on textarea "the greek letters "phi beta kam" at bounding box center [97, 77] width 92 height 19
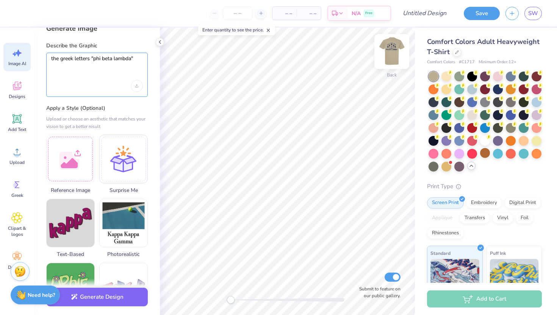
type textarea "the greek letters "phi beta lambda""
click at [396, 48] on img at bounding box center [392, 51] width 30 height 30
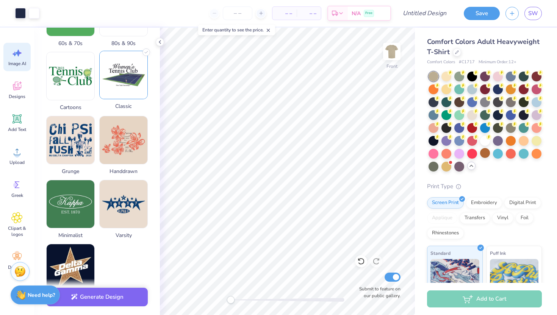
scroll to position [289, 0]
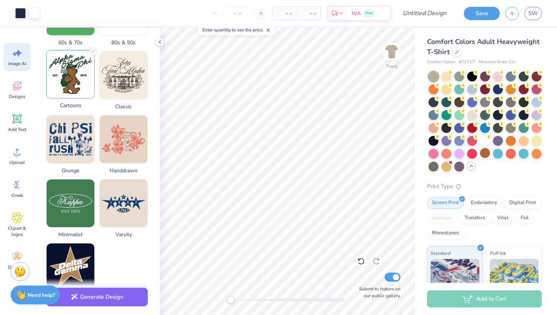
click at [78, 92] on img at bounding box center [71, 74] width 48 height 48
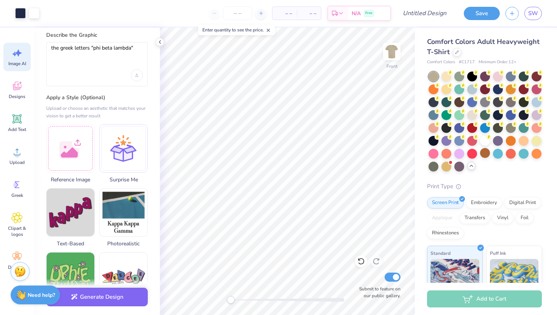
scroll to position [0, 0]
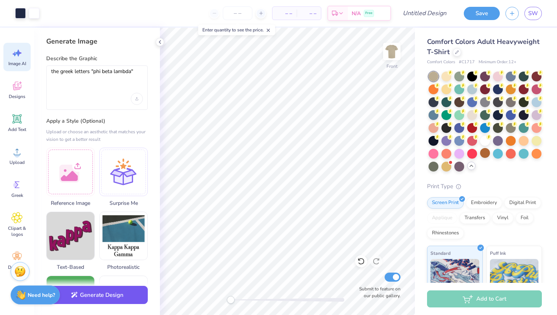
click at [95, 298] on button "Generate Design" at bounding box center [97, 295] width 102 height 19
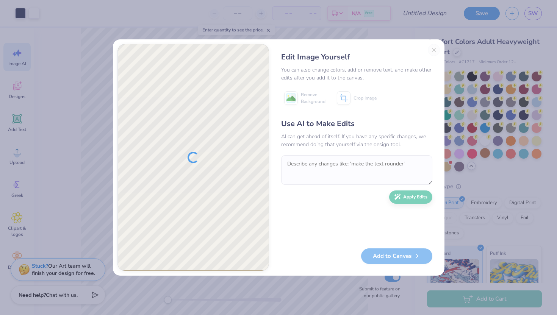
click at [433, 51] on div "Edit Image Yourself You can also change colors, add or remove text, and make ot…" at bounding box center [357, 157] width 166 height 227
click at [432, 50] on div "Edit Image Yourself You can also change colors, add or remove text, and make ot…" at bounding box center [357, 157] width 166 height 227
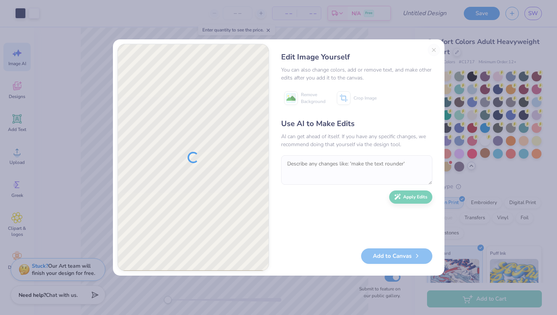
click at [432, 50] on div "Edit Image Yourself You can also change colors, add or remove text, and make ot…" at bounding box center [357, 157] width 166 height 227
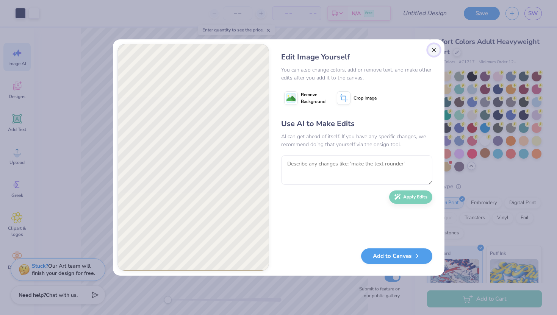
click at [436, 50] on button "Close" at bounding box center [434, 50] width 12 height 12
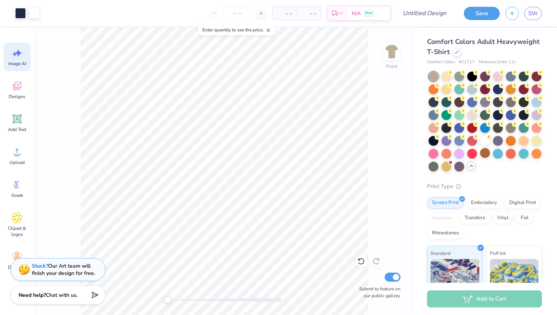
scroll to position [0, 17]
click at [385, 60] on img at bounding box center [392, 51] width 30 height 30
click at [17, 118] on icon at bounding box center [17, 118] width 9 height 9
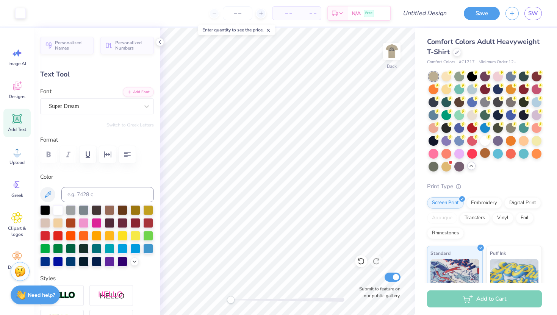
scroll to position [0, 0]
click at [131, 109] on div "Super Dream" at bounding box center [94, 106] width 92 height 12
click at [144, 104] on icon at bounding box center [147, 107] width 8 height 8
type textarea "T"
type textarea "phi beta lambda"
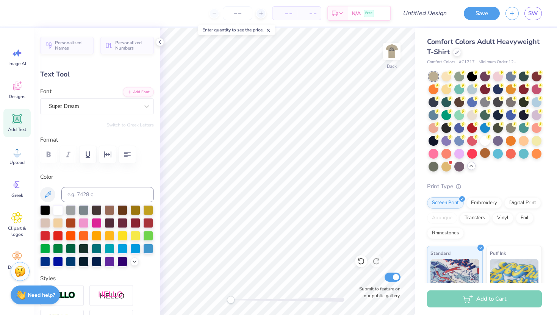
scroll to position [0, 2]
type input "14.17"
type input "1.80"
type input "11.60"
click at [146, 108] on icon at bounding box center [147, 107] width 8 height 8
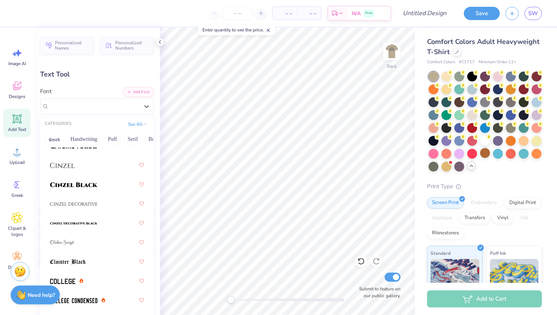
scroll to position [1046, 0]
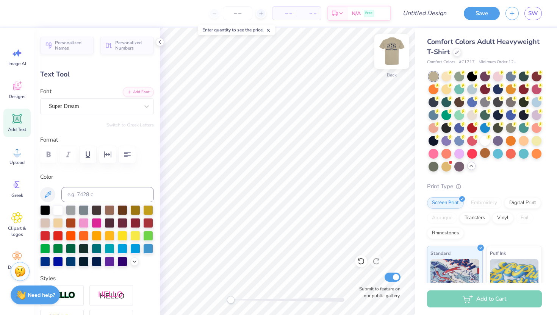
click at [392, 48] on img at bounding box center [392, 51] width 30 height 30
type input "14.41"
type input "1.83"
type input "14.13"
type input "8.83"
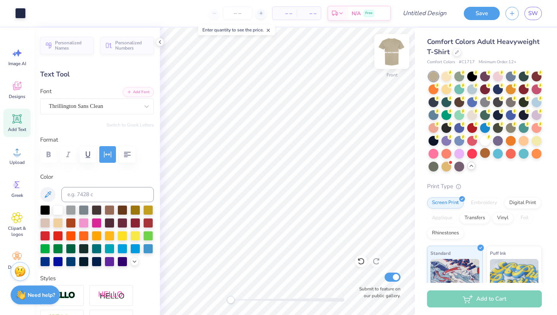
type input "2.52"
type input "4.99"
click at [393, 49] on img at bounding box center [392, 51] width 30 height 30
type input "8.69"
type input "2.47"
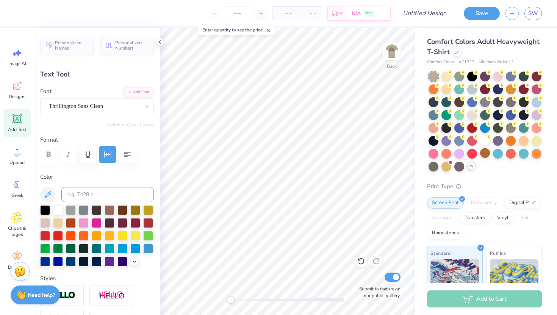
type input "2.61"
type input "14.17"
type input "1.80"
type input "11.60"
click at [139, 106] on div "Super Dream" at bounding box center [94, 106] width 92 height 12
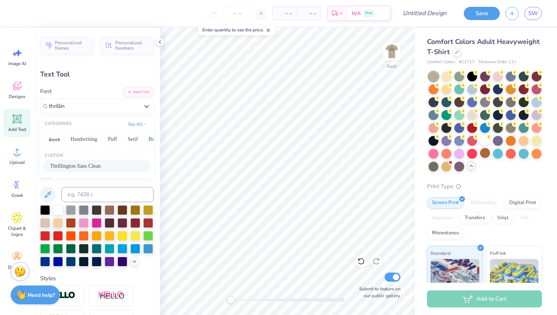
click at [82, 167] on span "Thrillington Sans Clean" at bounding box center [75, 166] width 51 height 8
type input "thrillin"
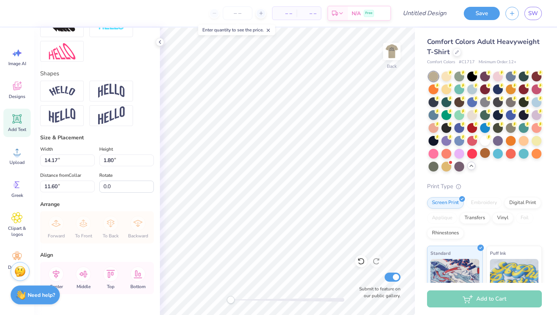
scroll to position [310, 0]
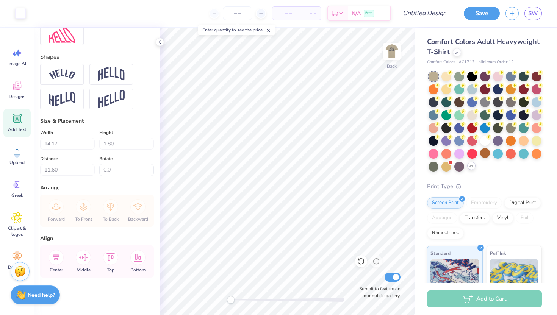
type input "1.50"
type input "11.75"
type input "7.34"
type input "0.78"
type input "12.47"
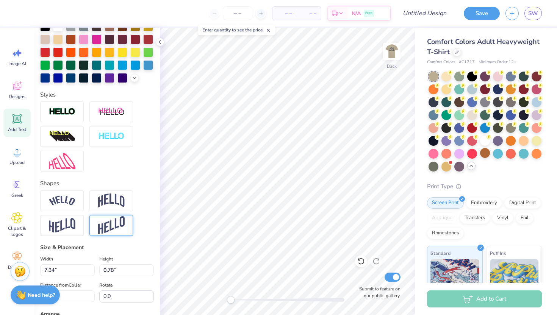
scroll to position [0, 0]
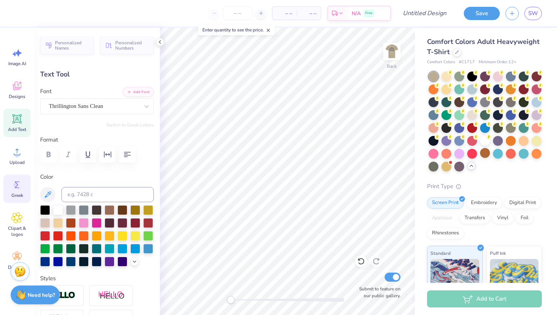
click at [17, 186] on icon at bounding box center [16, 184] width 11 height 11
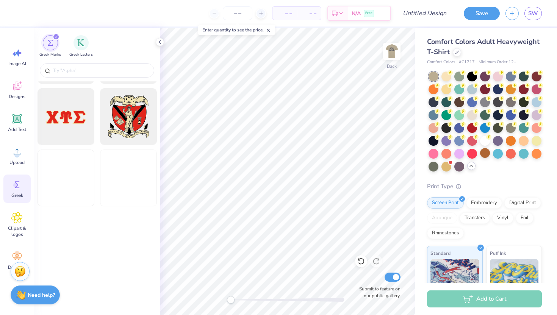
scroll to position [790, 0]
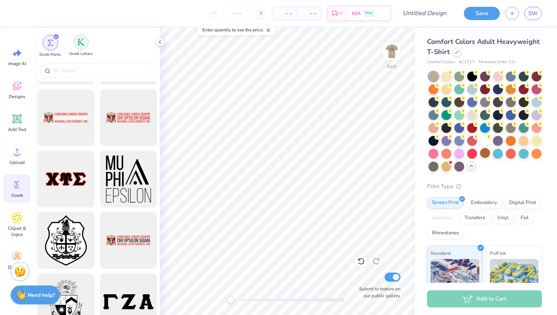
click at [80, 40] on img "filter for Greek Letters" at bounding box center [81, 42] width 8 height 8
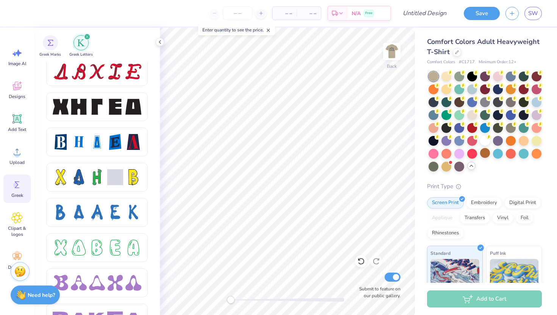
scroll to position [1035, 0]
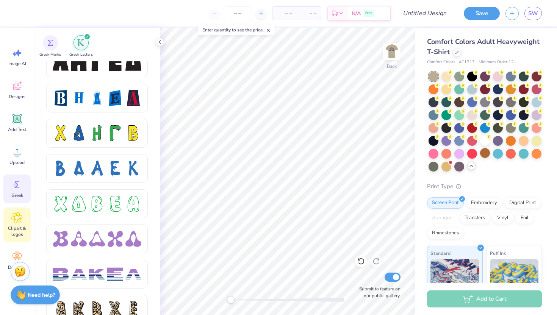
click at [24, 222] on div "Clipart & logos" at bounding box center [16, 225] width 27 height 34
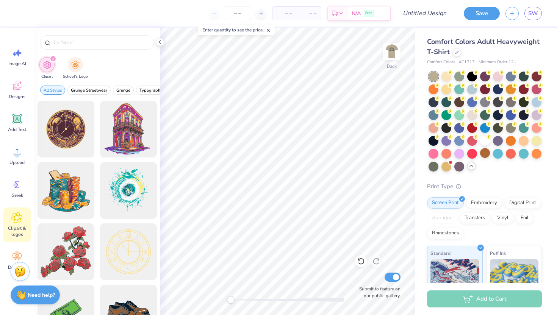
scroll to position [0, 2]
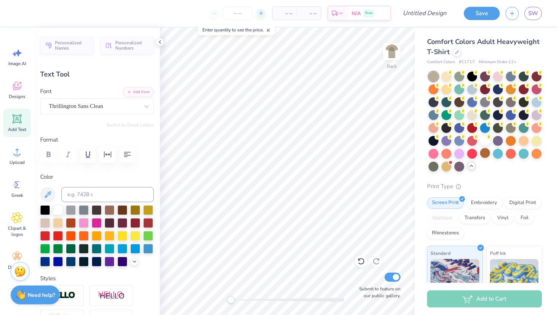
click at [263, 13] on icon at bounding box center [261, 13] width 5 height 5
type input "12"
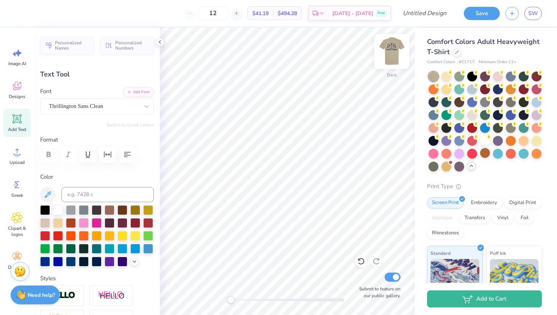
click at [393, 49] on img at bounding box center [392, 51] width 30 height 30
type input "7.46"
type input "0.79"
type input "5.39"
type input "8.83"
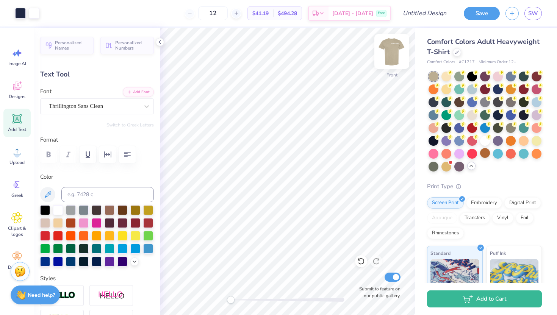
type input "2.52"
type input "4.99"
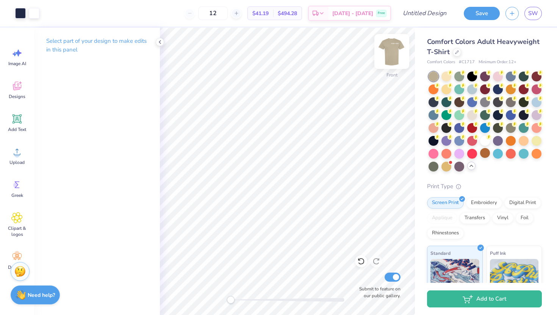
click at [391, 52] on img at bounding box center [392, 51] width 30 height 30
